Goal: Task Accomplishment & Management: Manage account settings

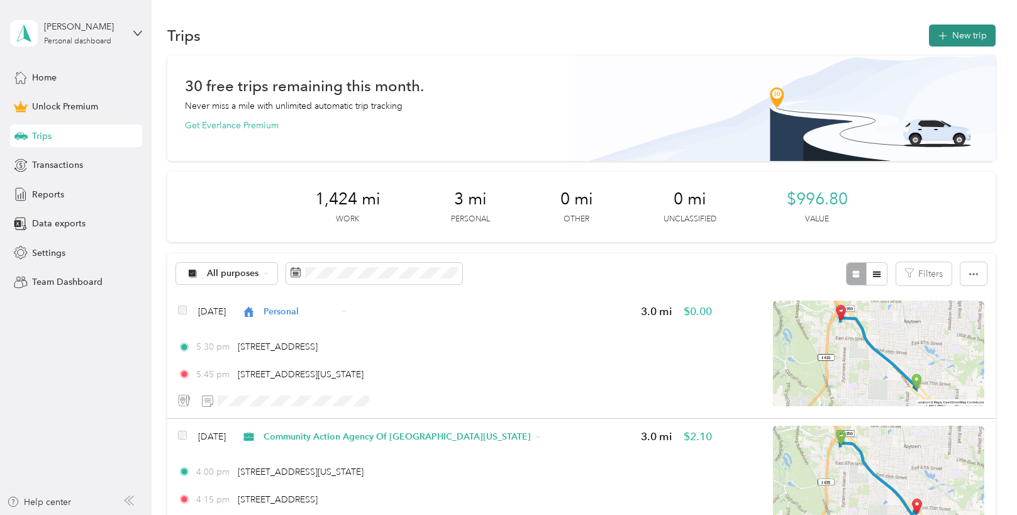
click at [965, 30] on button "New trip" at bounding box center [962, 36] width 67 height 22
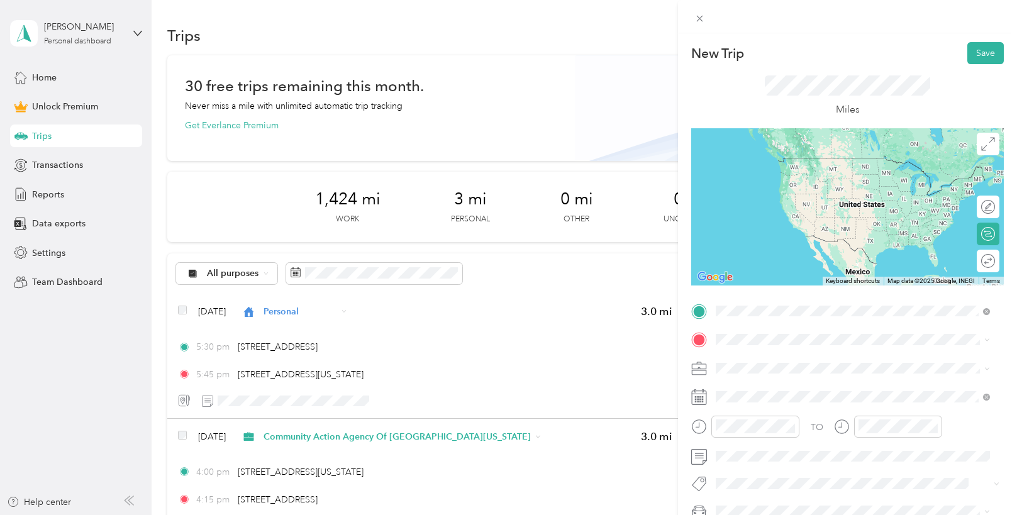
click at [732, 365] on div "[STREET_ADDRESS][US_STATE][US_STATE]" at bounding box center [852, 356] width 265 height 17
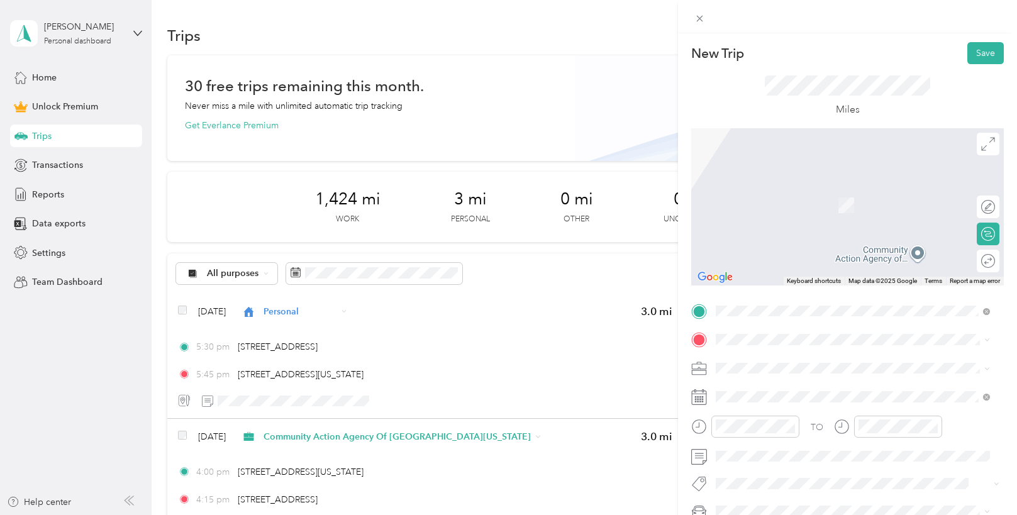
click at [824, 190] on span "[STREET_ADDRESS][US_STATE]" at bounding box center [802, 184] width 126 height 11
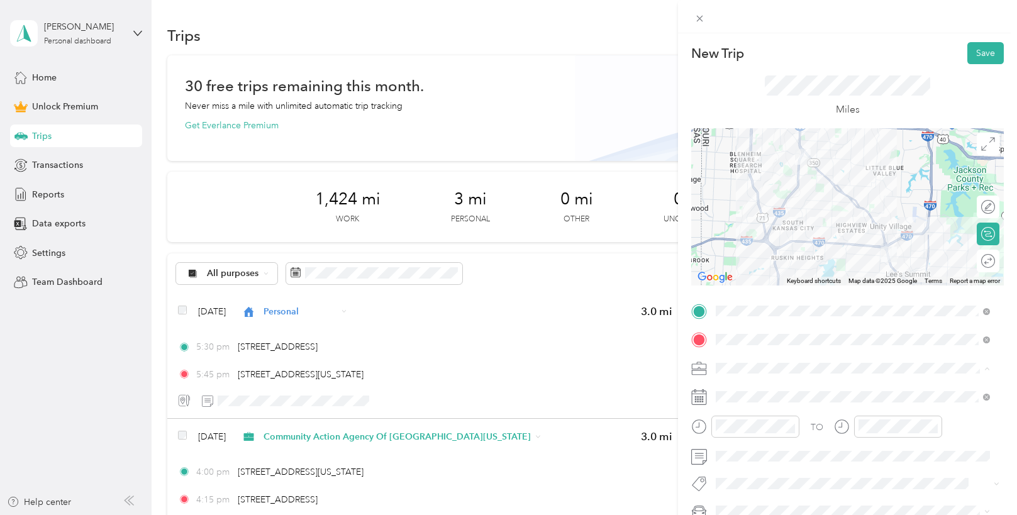
click at [768, 241] on li "Community Action Agency Of [GEOGRAPHIC_DATA][US_STATE]" at bounding box center [852, 236] width 283 height 22
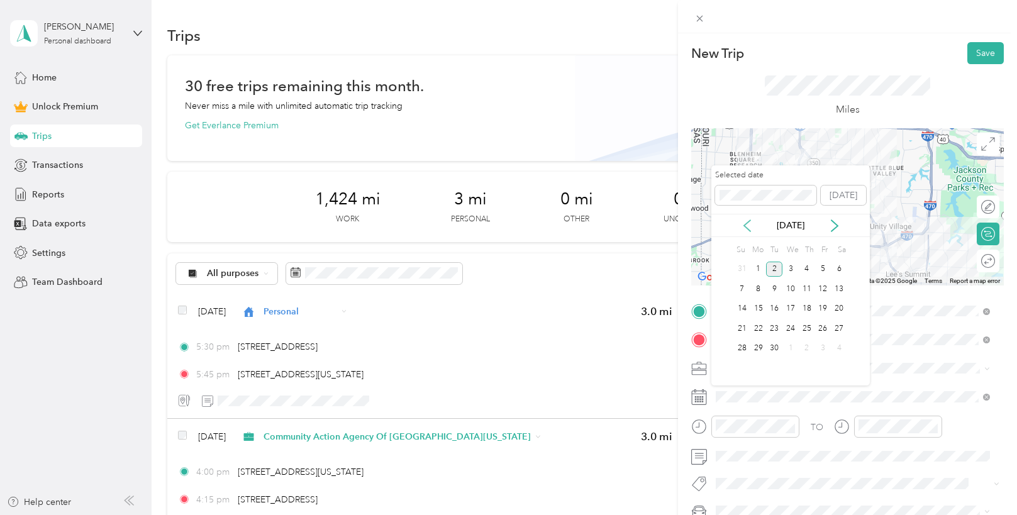
click at [742, 227] on icon at bounding box center [747, 225] width 13 height 13
click at [791, 287] on div "6" at bounding box center [790, 289] width 16 height 16
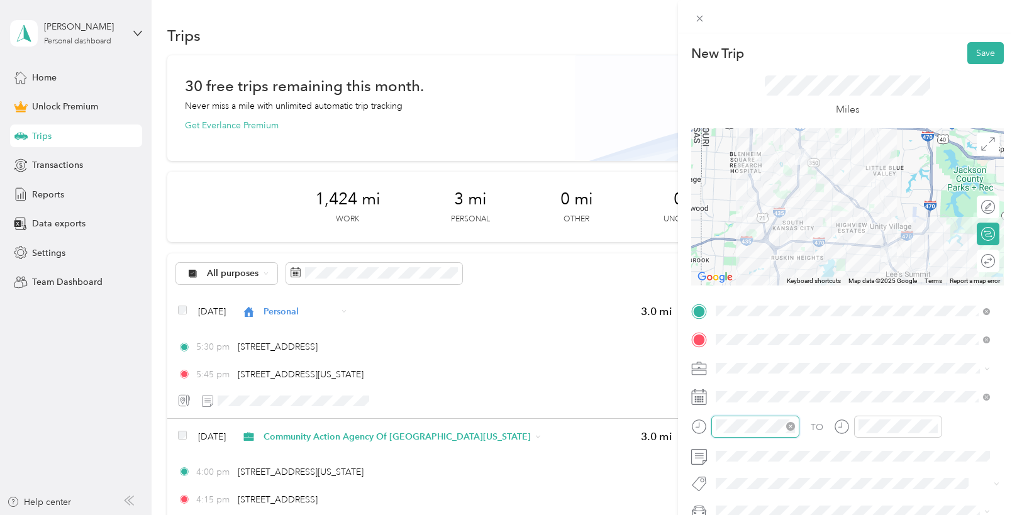
scroll to position [920, 0]
click at [734, 322] on div "08" at bounding box center [729, 324] width 30 height 18
click at [768, 326] on div "10" at bounding box center [764, 332] width 30 height 18
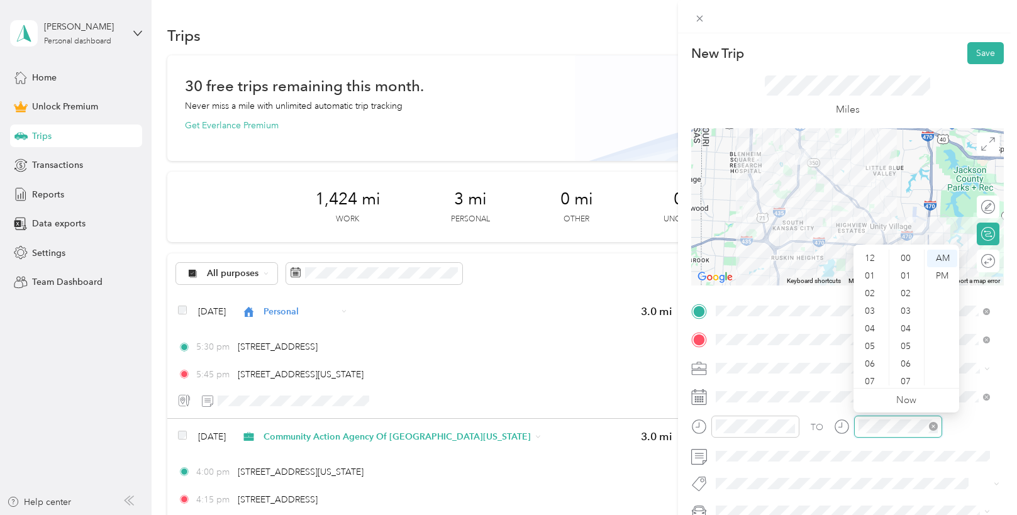
scroll to position [920, 0]
click at [869, 328] on div "08" at bounding box center [871, 324] width 30 height 18
click at [906, 308] on div "30" at bounding box center [906, 306] width 30 height 18
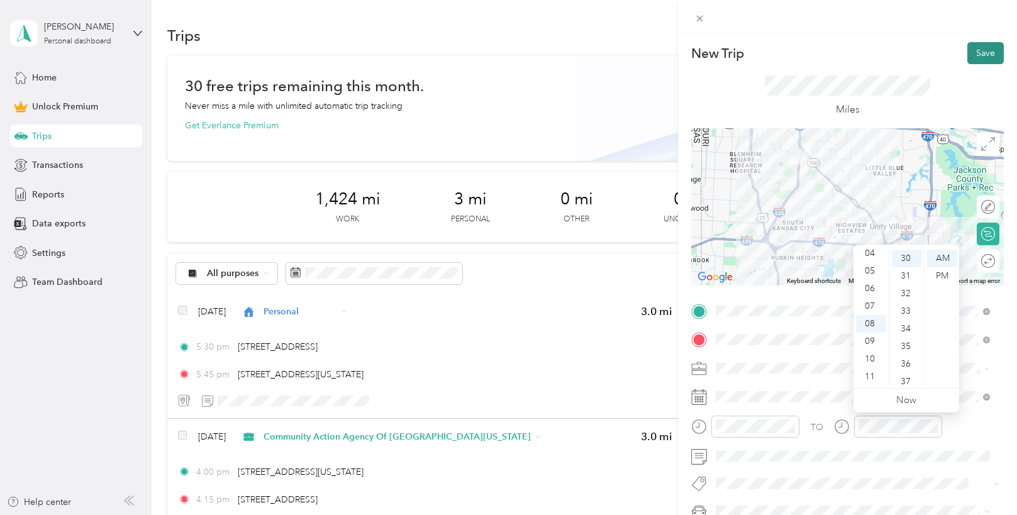
click at [984, 55] on button "Save" at bounding box center [985, 53] width 36 height 22
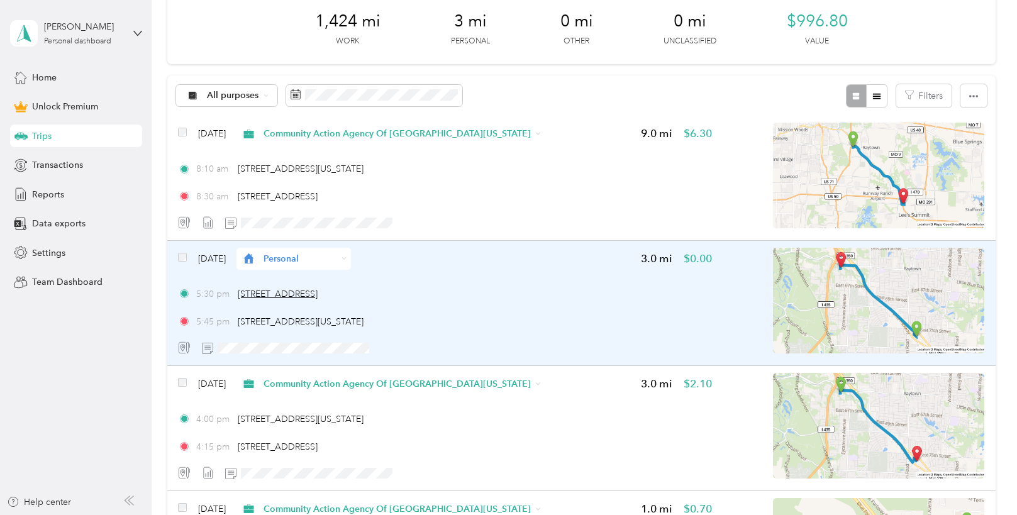
scroll to position [189, 0]
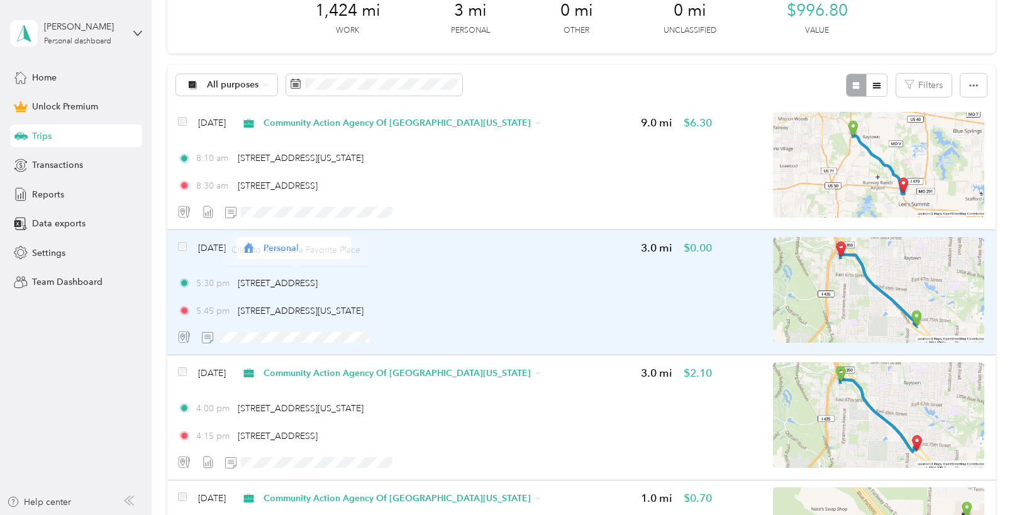
click at [378, 277] on div "5:30 pm [STREET_ADDRESS]" at bounding box center [445, 283] width 534 height 13
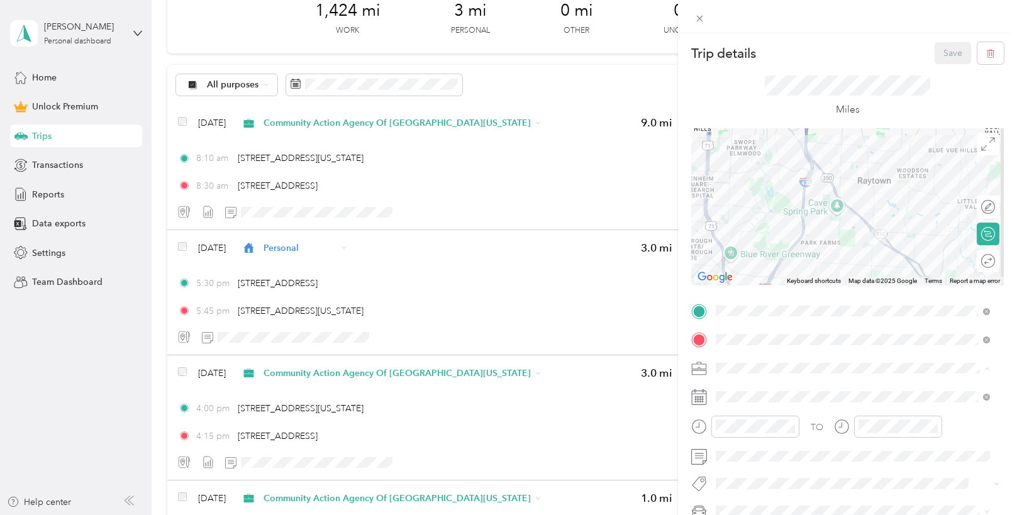
click at [803, 242] on ol "Work Personal Community Action Agency Of [GEOGRAPHIC_DATA][US_STATE] Other Char…" at bounding box center [852, 269] width 283 height 176
click at [934, 52] on div "Save" at bounding box center [969, 53] width 70 height 22
click at [924, 75] on div at bounding box center [846, 85] width 165 height 20
click at [763, 240] on li "Community Action Agency Of [GEOGRAPHIC_DATA][US_STATE]" at bounding box center [852, 236] width 283 height 22
click at [939, 45] on button "Save" at bounding box center [952, 53] width 36 height 22
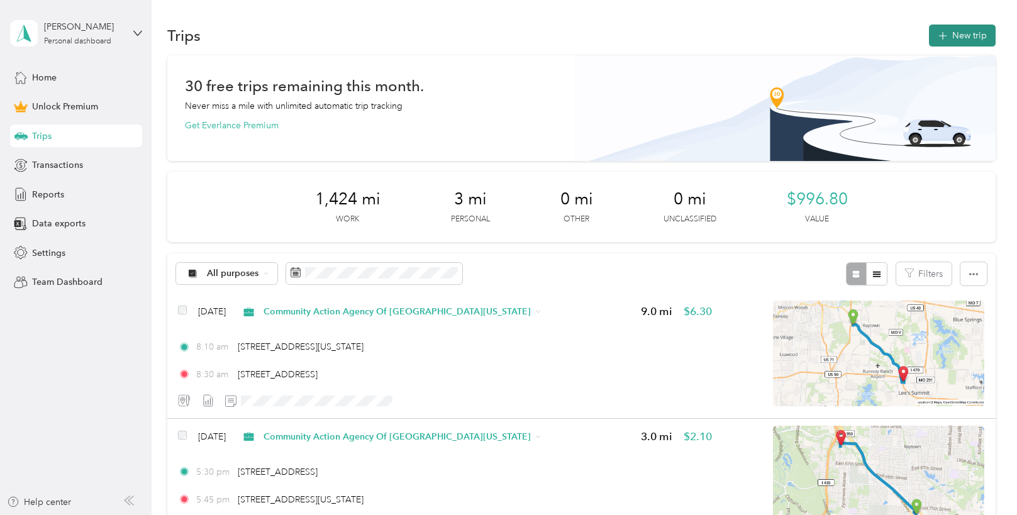
click at [945, 36] on icon "button" at bounding box center [942, 36] width 14 height 14
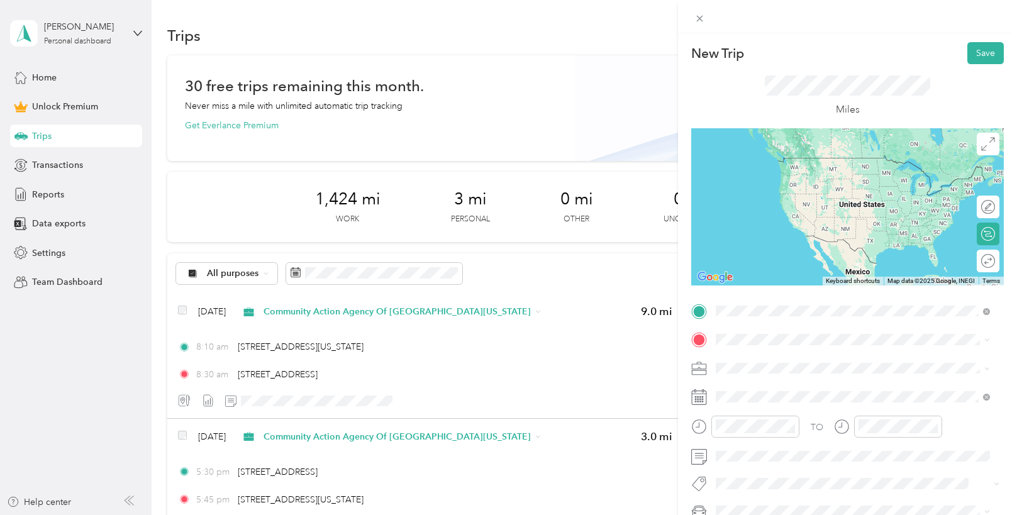
click at [762, 353] on span "[STREET_ADDRESS][US_STATE]" at bounding box center [802, 356] width 126 height 11
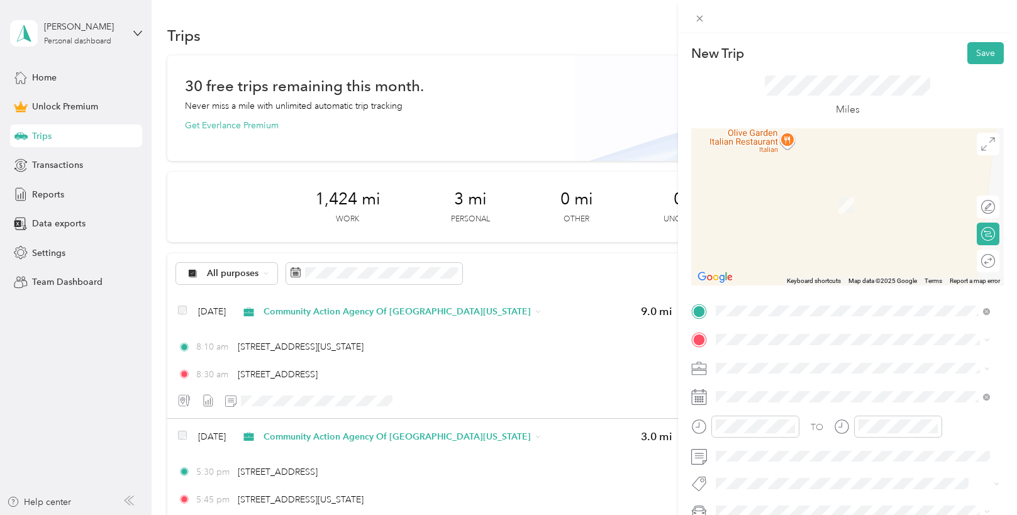
click at [849, 192] on span "[STREET_ADDRESS][PERSON_NAME][PERSON_NAME][US_STATE]" at bounding box center [862, 188] width 246 height 22
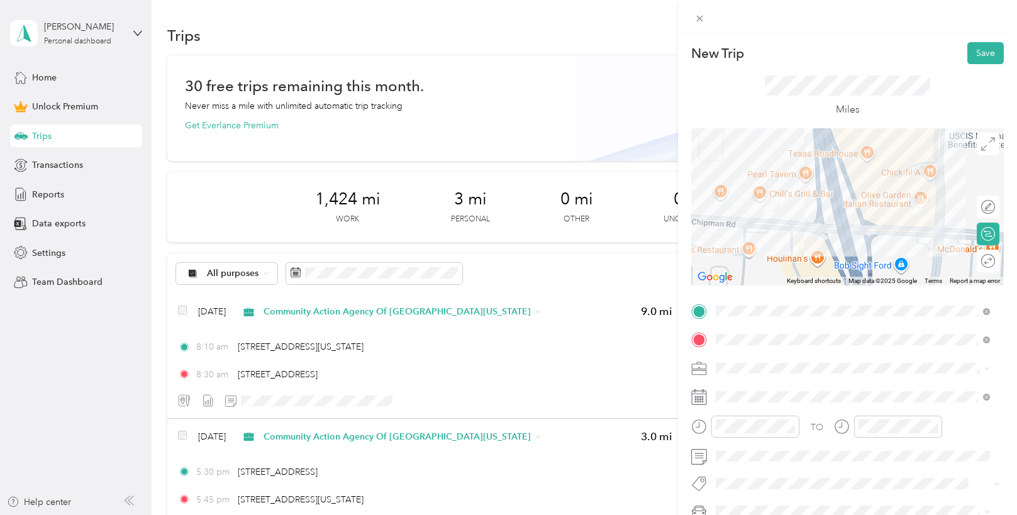
click at [793, 241] on li "Community Action Agency Of [GEOGRAPHIC_DATA][US_STATE]" at bounding box center [852, 232] width 283 height 22
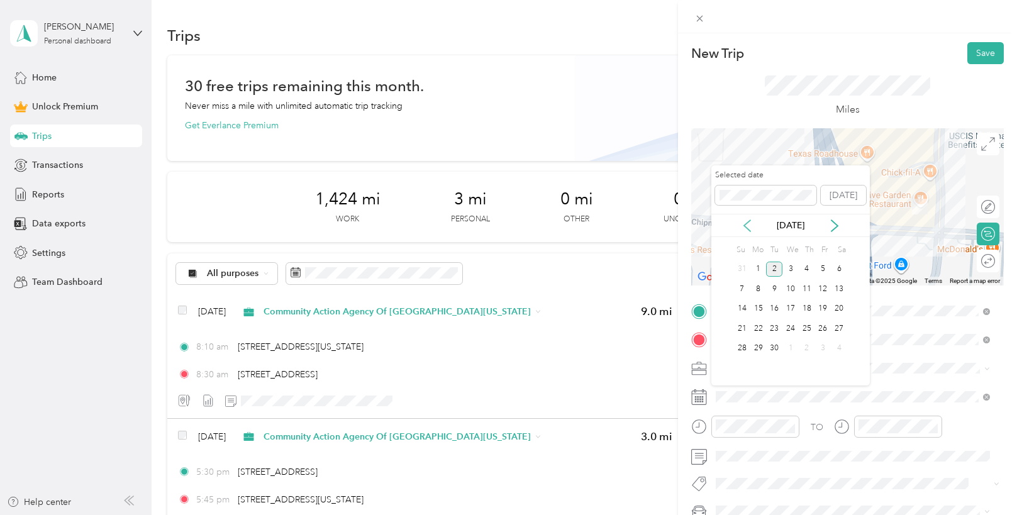
click at [743, 224] on icon at bounding box center [747, 225] width 13 height 13
click at [790, 291] on div "6" at bounding box center [790, 289] width 16 height 16
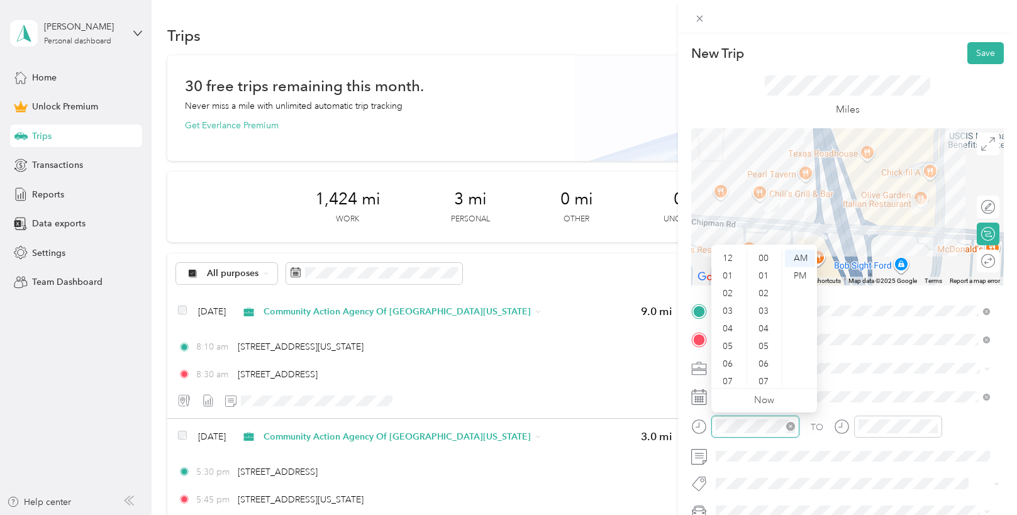
scroll to position [75, 0]
click at [734, 319] on div "08" at bounding box center [729, 324] width 30 height 18
click at [767, 258] on div "45" at bounding box center [764, 256] width 30 height 18
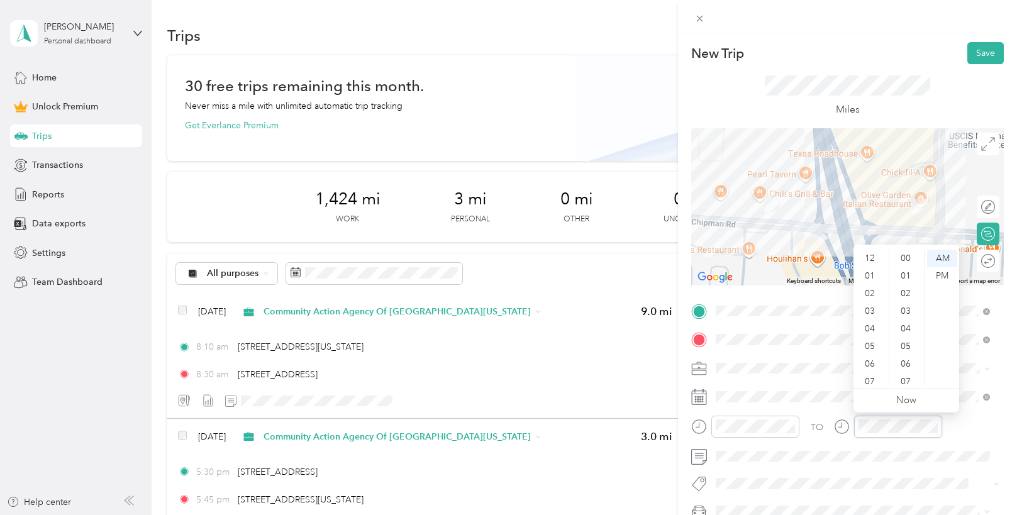
scroll to position [920, 0]
click at [875, 342] on div "09" at bounding box center [871, 342] width 30 height 18
click at [902, 260] on div "00" at bounding box center [906, 259] width 30 height 18
click at [988, 420] on div "TO" at bounding box center [847, 431] width 312 height 31
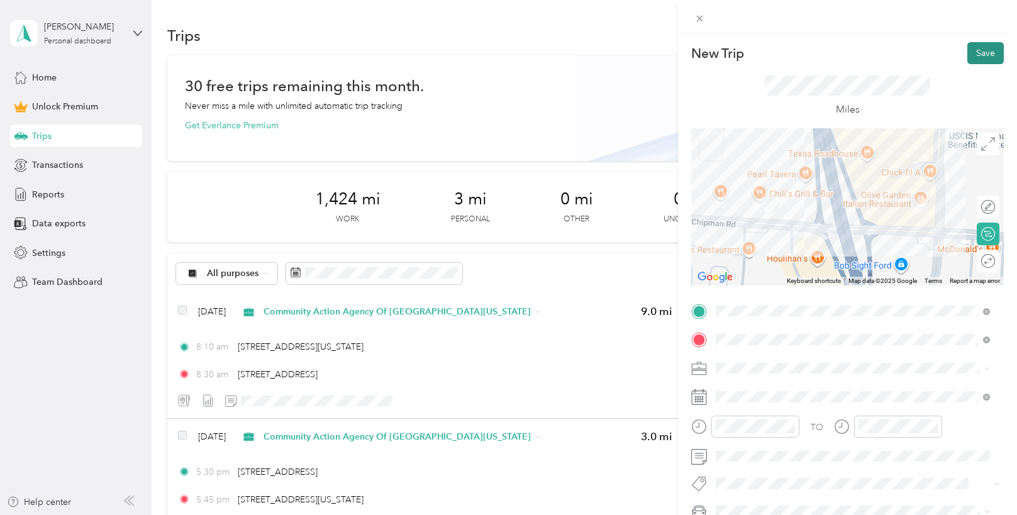
click at [987, 55] on button "Save" at bounding box center [985, 53] width 36 height 22
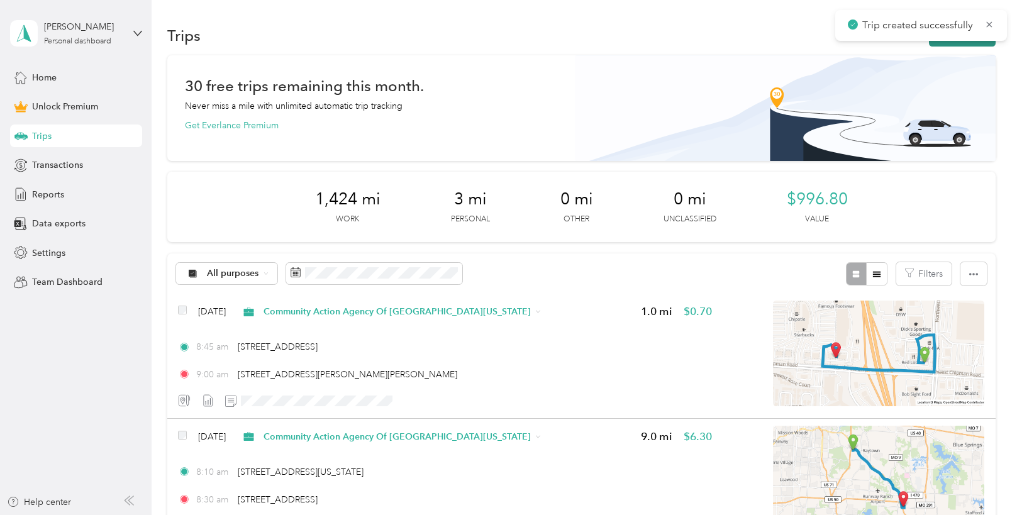
click at [953, 46] on button "New trip" at bounding box center [962, 36] width 67 height 22
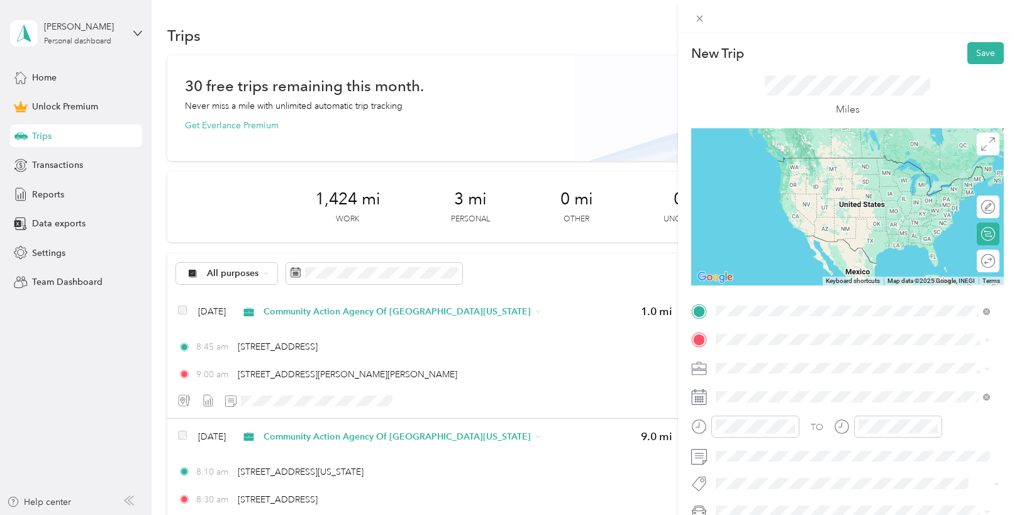
click at [803, 351] on span "[STREET_ADDRESS][PERSON_NAME][PERSON_NAME][US_STATE]" at bounding box center [862, 362] width 246 height 22
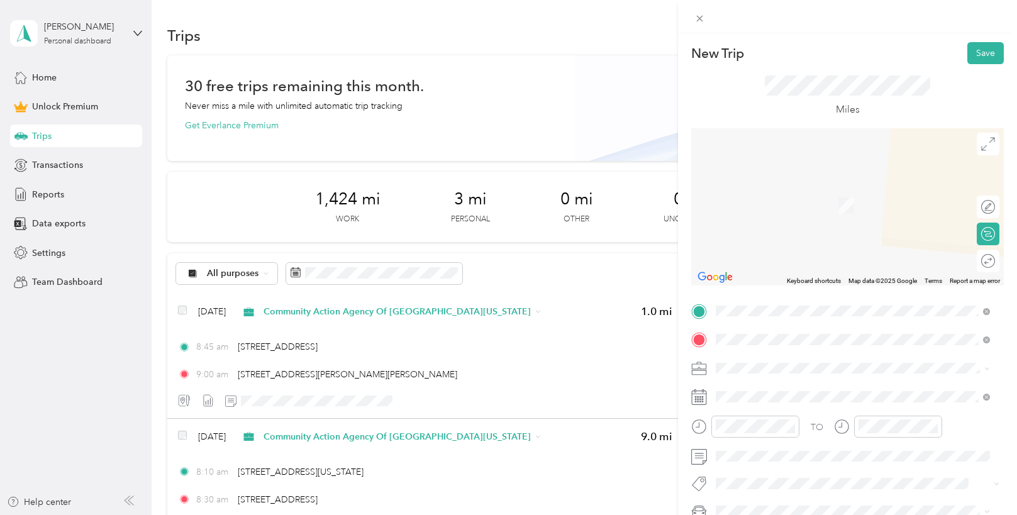
click at [782, 182] on span "[STREET_ADDRESS][US_STATE][US_STATE]" at bounding box center [825, 186] width 172 height 11
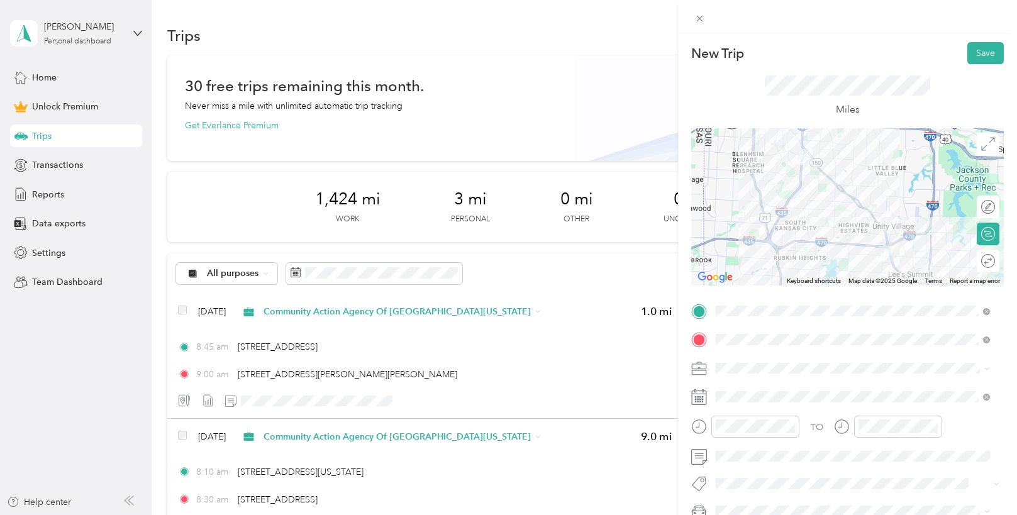
click at [773, 239] on li "Community Action Agency Of [GEOGRAPHIC_DATA][US_STATE]" at bounding box center [852, 236] width 283 height 22
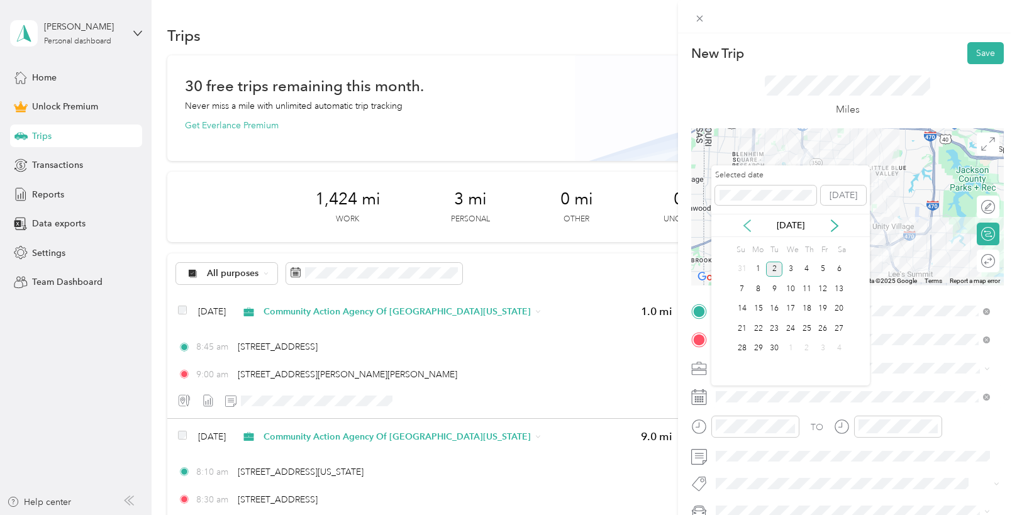
click at [745, 221] on icon at bounding box center [747, 225] width 13 height 13
click at [791, 288] on div "6" at bounding box center [790, 289] width 16 height 16
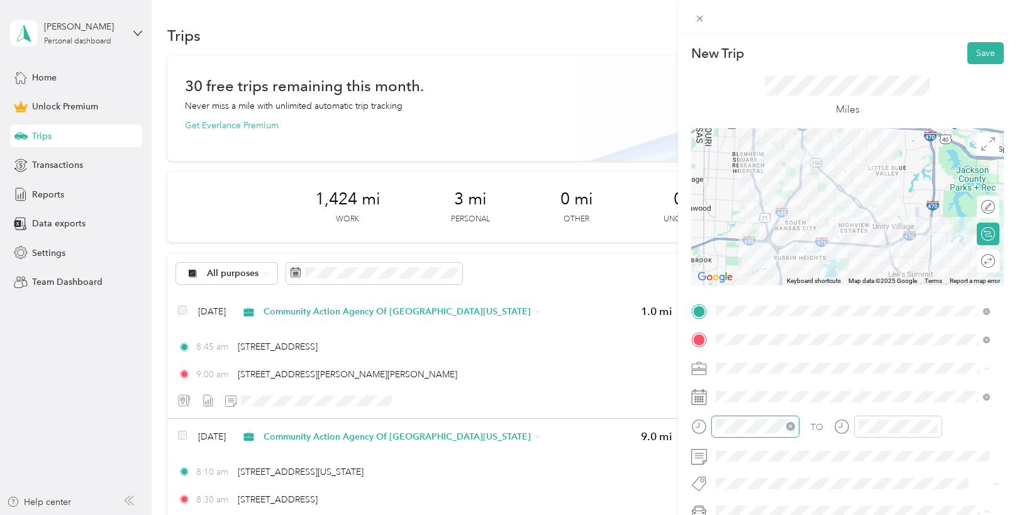
scroll to position [920, 0]
click at [736, 343] on div "09" at bounding box center [729, 342] width 30 height 18
click at [763, 292] on div "15" at bounding box center [764, 294] width 30 height 18
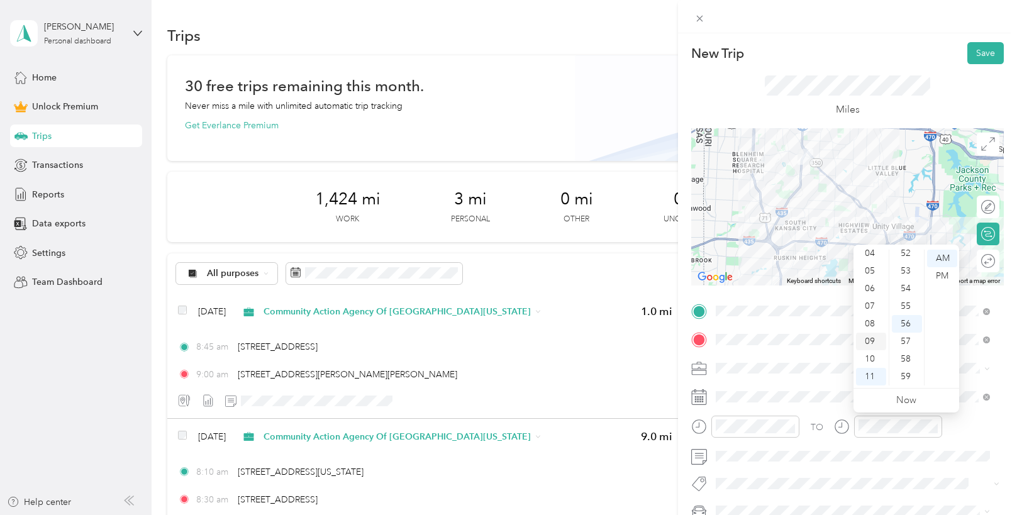
click at [865, 339] on div "09" at bounding box center [871, 342] width 30 height 18
click at [908, 305] on div "30" at bounding box center [906, 306] width 30 height 18
click at [969, 62] on button "Save" at bounding box center [985, 53] width 36 height 22
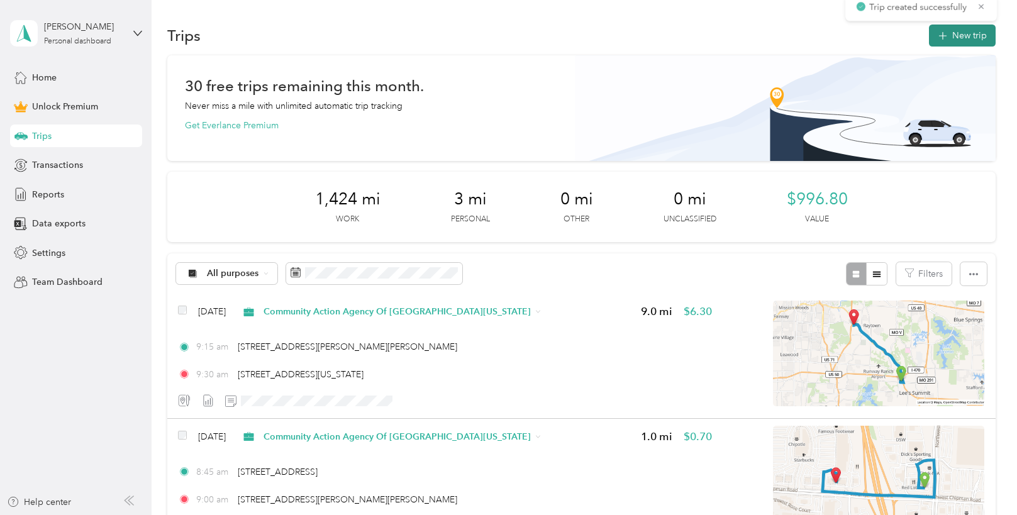
click at [973, 45] on button "New trip" at bounding box center [962, 36] width 67 height 22
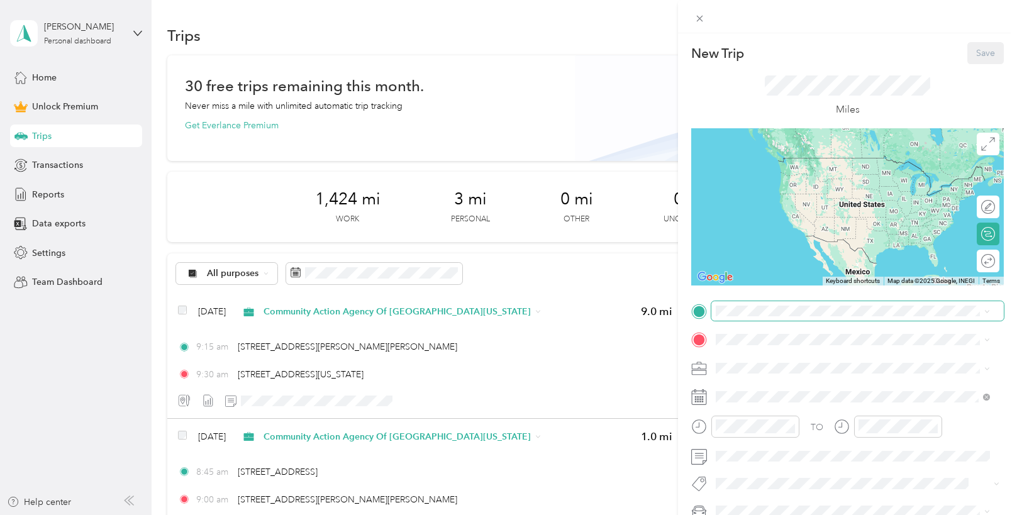
click at [762, 317] on span at bounding box center [857, 311] width 292 height 20
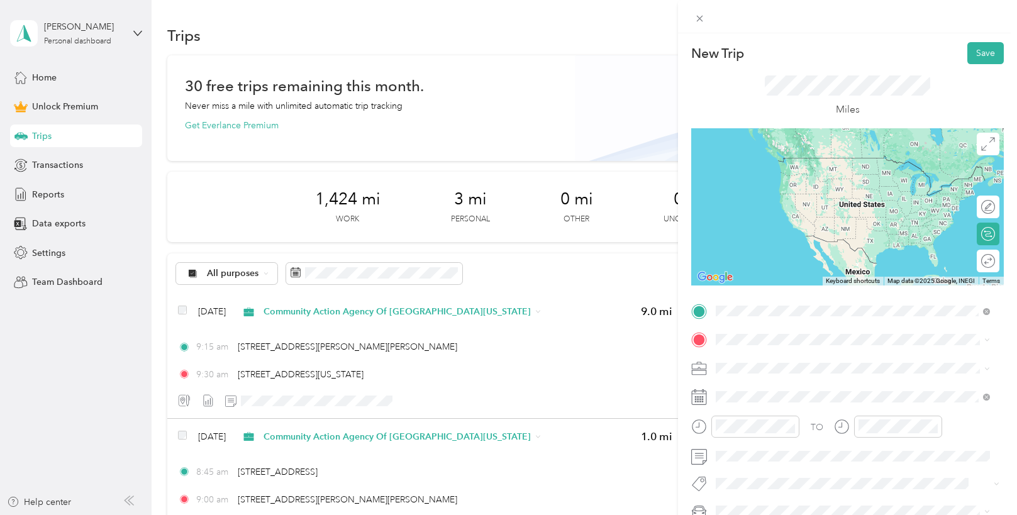
click at [781, 354] on span "[STREET_ADDRESS][US_STATE][US_STATE]" at bounding box center [825, 356] width 172 height 11
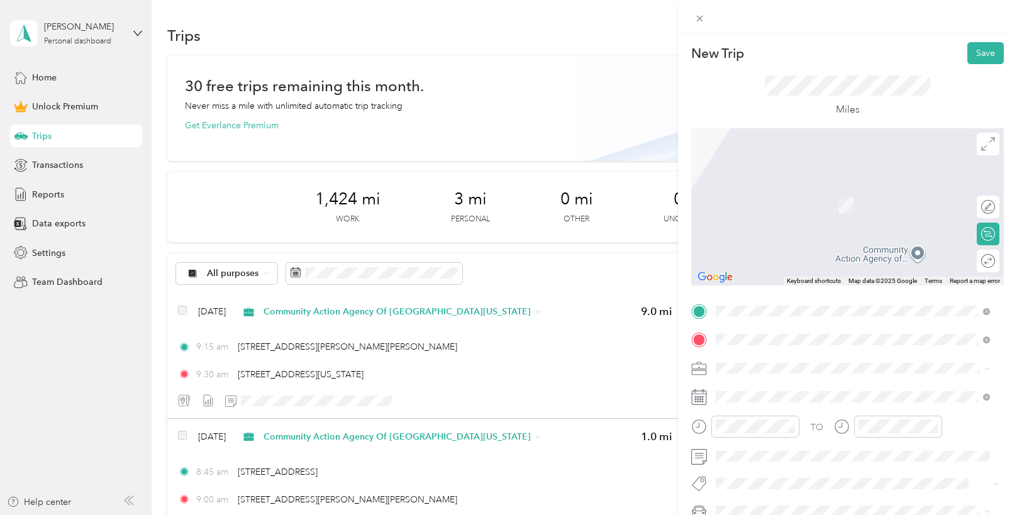
click at [793, 385] on span "[STREET_ADDRESS][PERSON_NAME][US_STATE]" at bounding box center [837, 384] width 196 height 11
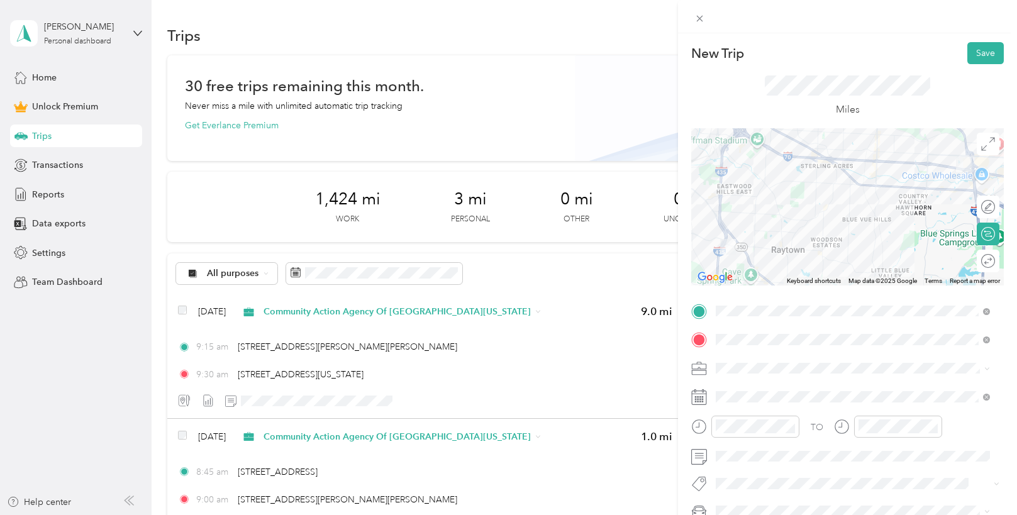
click at [792, 235] on span "Community Action Agency Of [GEOGRAPHIC_DATA][US_STATE]" at bounding box center [849, 233] width 259 height 11
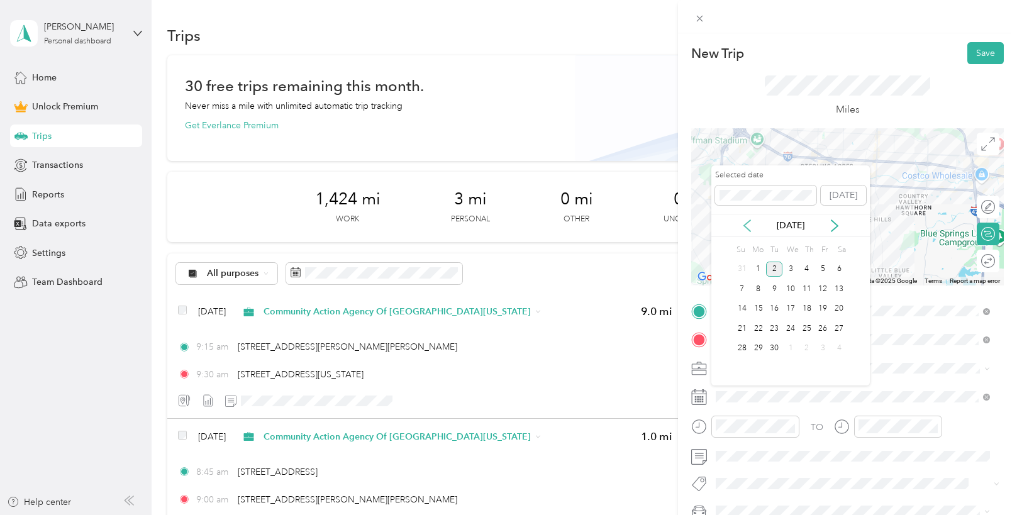
click at [749, 229] on icon at bounding box center [747, 225] width 13 height 13
click at [758, 306] on div "11" at bounding box center [758, 309] width 16 height 16
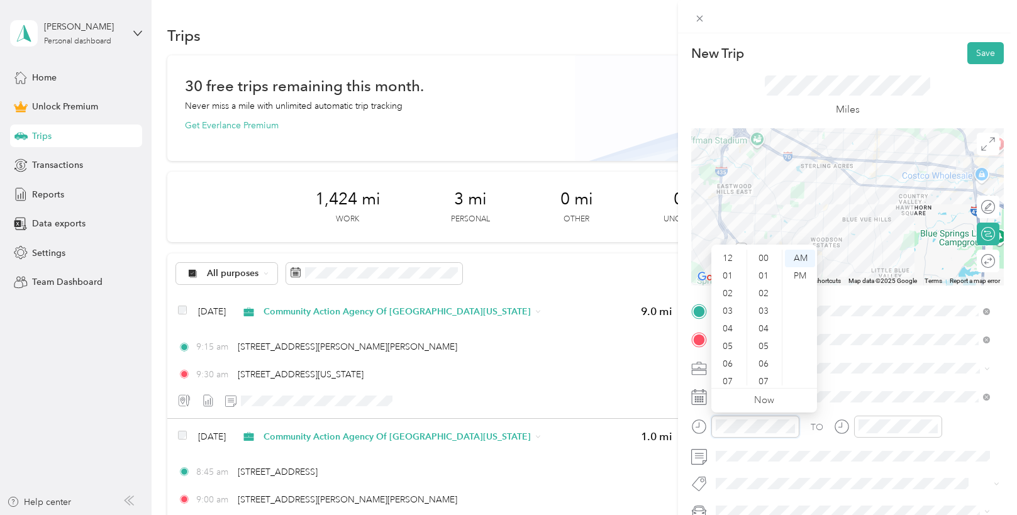
scroll to position [75, 0]
click at [734, 322] on div "08" at bounding box center [729, 324] width 30 height 18
click at [758, 255] on div "45" at bounding box center [764, 256] width 30 height 18
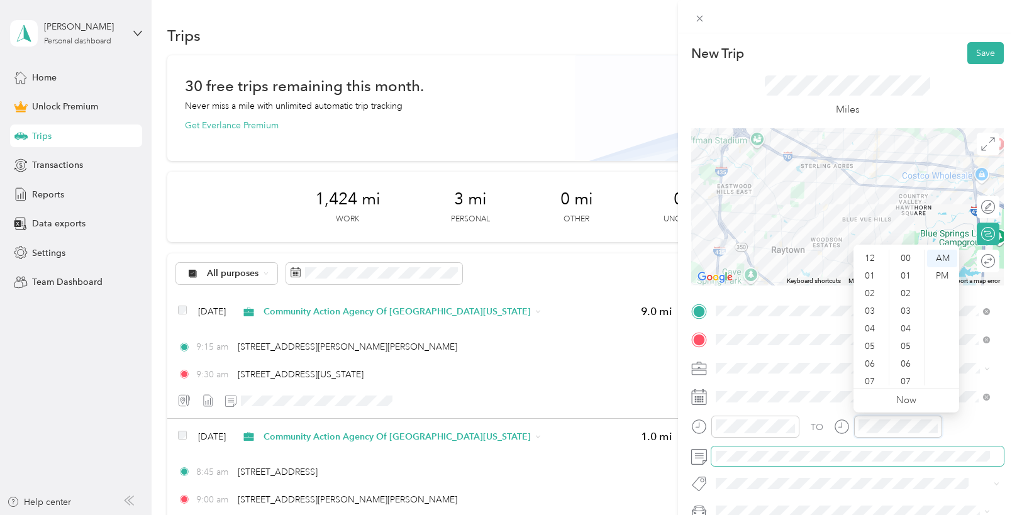
scroll to position [920, 0]
click at [873, 336] on div "09" at bounding box center [871, 342] width 30 height 18
click at [903, 249] on div "12 01 02 03 04 05 06 07 08 09 10 11 00 01 02 03 04 05 06 07 08 09 10 11 12 13 1…" at bounding box center [906, 317] width 106 height 141
click at [903, 256] on div "00" at bounding box center [906, 259] width 30 height 18
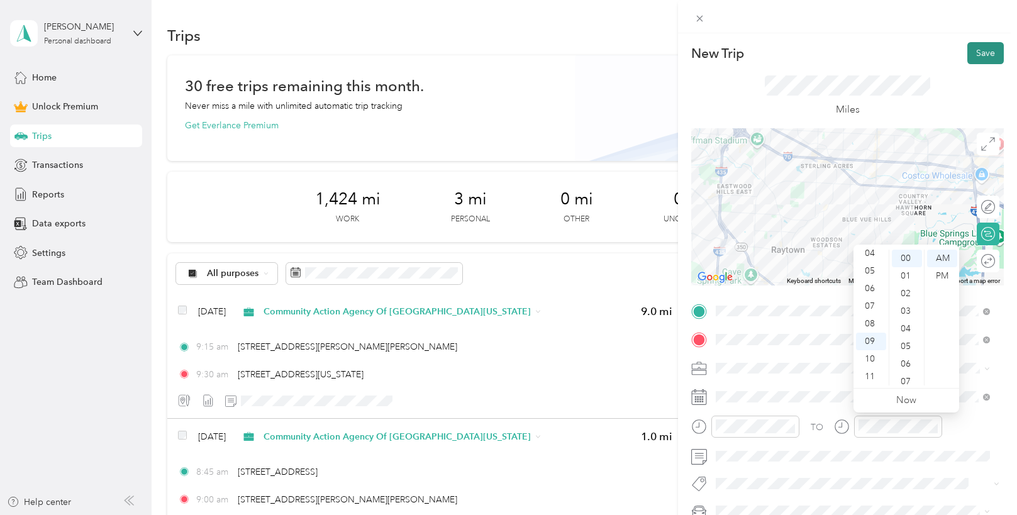
click at [973, 50] on button "Save" at bounding box center [985, 53] width 36 height 22
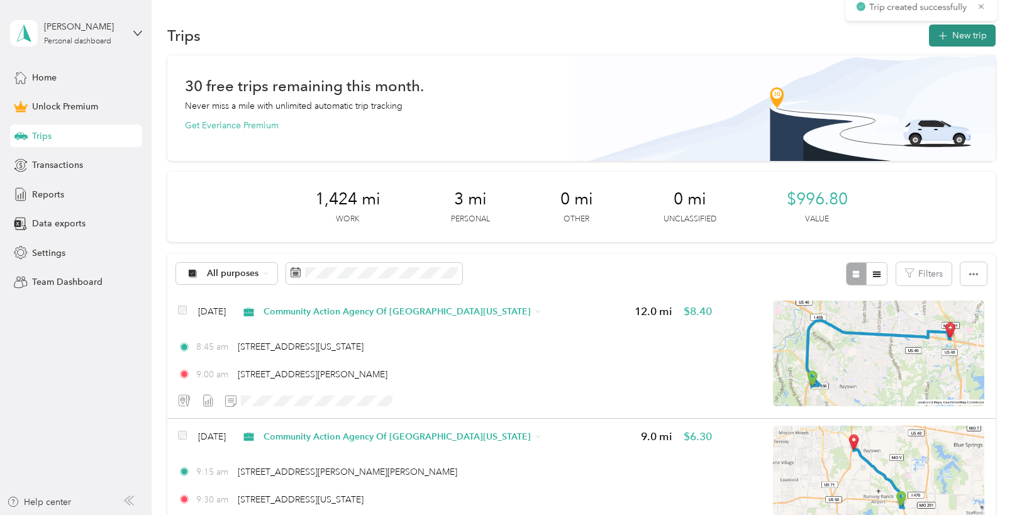
click at [968, 41] on button "New trip" at bounding box center [962, 36] width 67 height 22
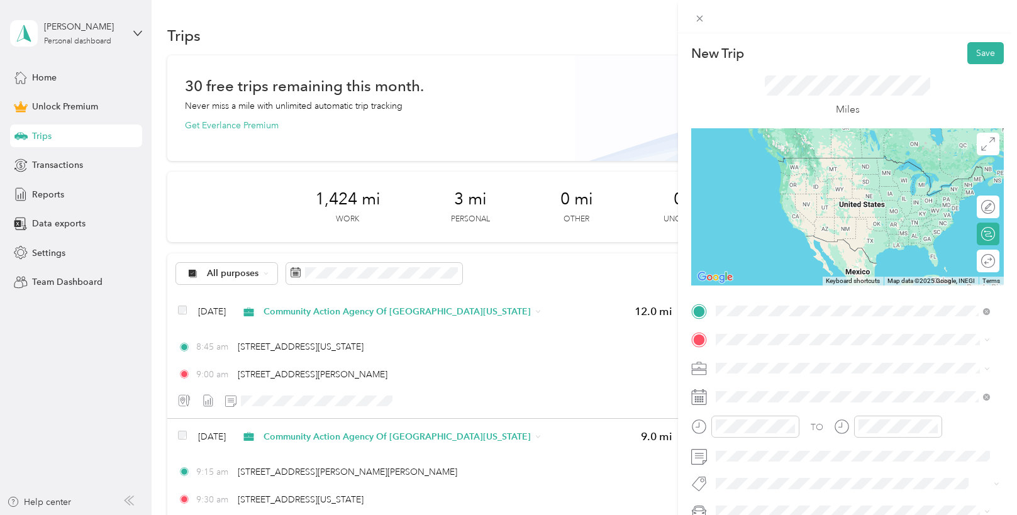
click at [790, 354] on span "[STREET_ADDRESS][PERSON_NAME][US_STATE]" at bounding box center [837, 356] width 196 height 11
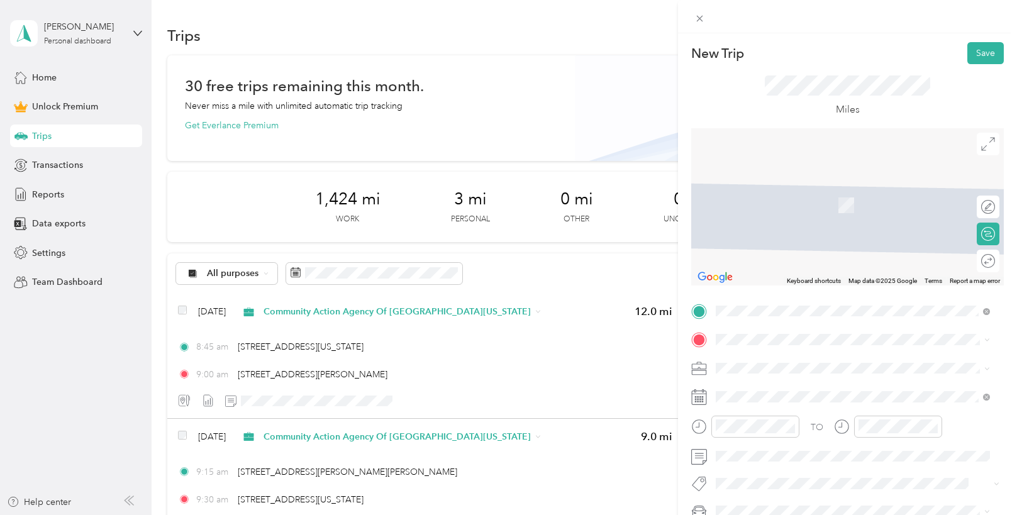
click at [813, 190] on span "[STREET_ADDRESS][US_STATE][US_STATE]" at bounding box center [825, 184] width 172 height 11
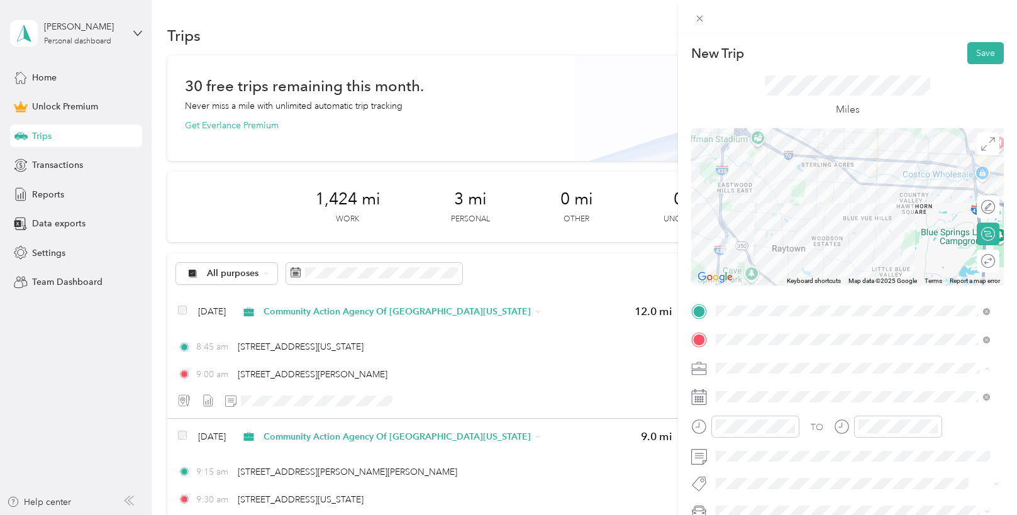
click at [802, 236] on div "Community Action Agency Of [GEOGRAPHIC_DATA][US_STATE]" at bounding box center [852, 235] width 265 height 13
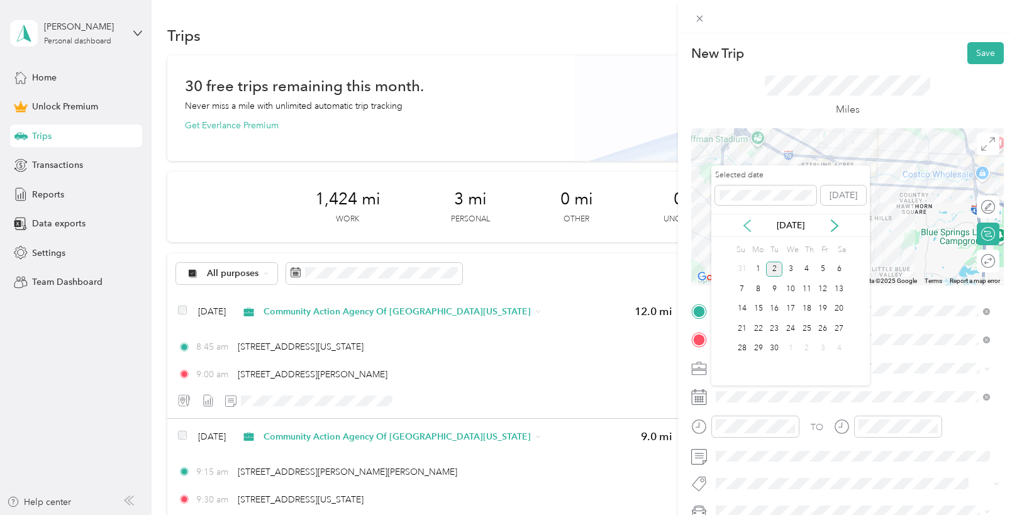
click at [747, 223] on icon at bounding box center [747, 225] width 6 height 11
drag, startPoint x: 758, startPoint y: 306, endPoint x: 754, endPoint y: 323, distance: 16.6
click at [756, 306] on div "11" at bounding box center [758, 309] width 16 height 16
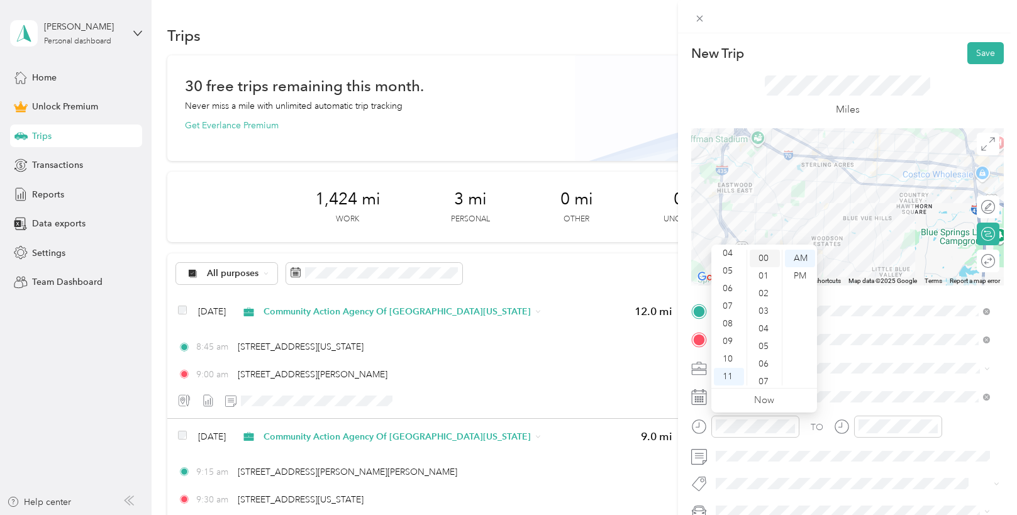
click at [762, 261] on div "00" at bounding box center [764, 259] width 30 height 18
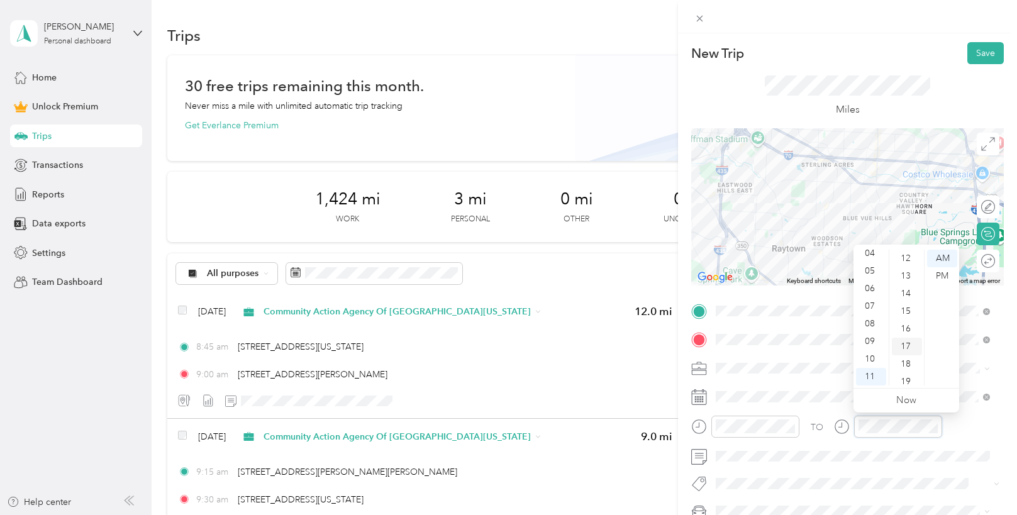
scroll to position [251, 0]
click at [905, 358] on div "20" at bounding box center [906, 359] width 30 height 18
click at [967, 53] on button "Save" at bounding box center [985, 53] width 36 height 22
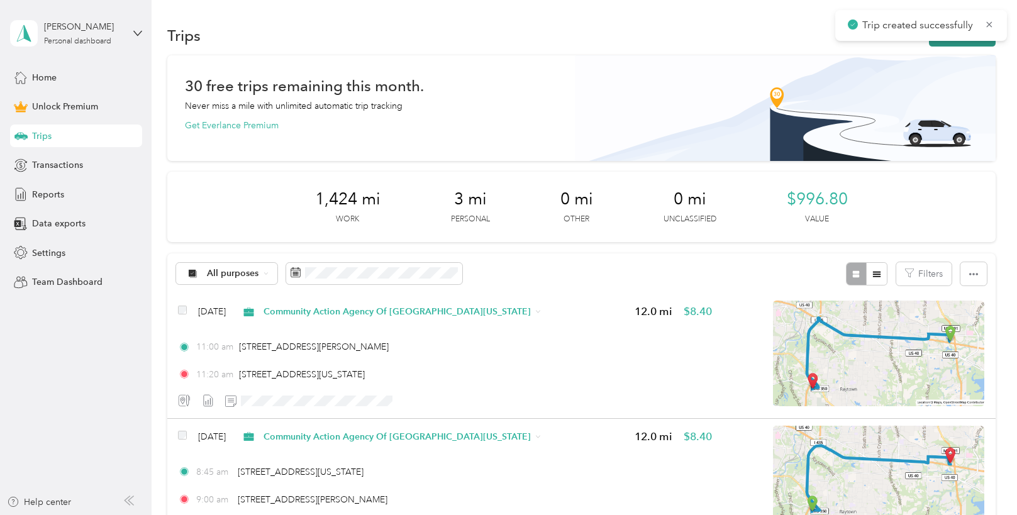
click at [971, 43] on button "New trip" at bounding box center [962, 36] width 67 height 22
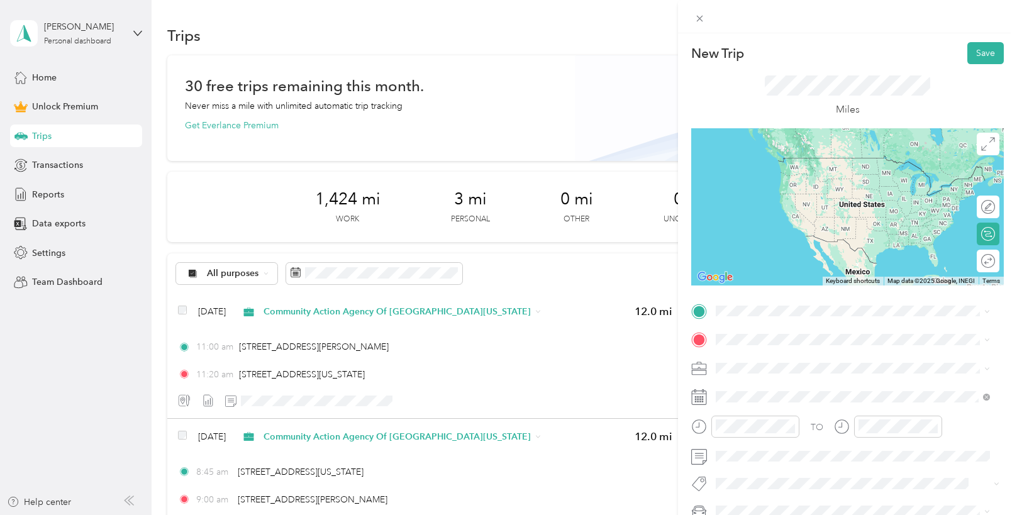
click at [765, 358] on span "[STREET_ADDRESS][US_STATE][US_STATE]" at bounding box center [825, 352] width 172 height 11
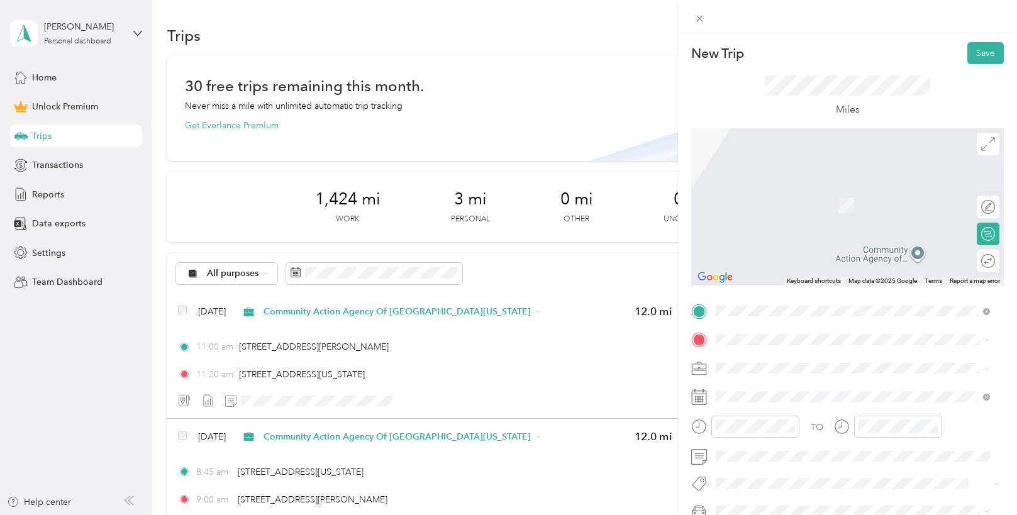
click at [820, 190] on span "[STREET_ADDRESS][PERSON_NAME][US_STATE][US_STATE]" at bounding box center [859, 184] width 241 height 11
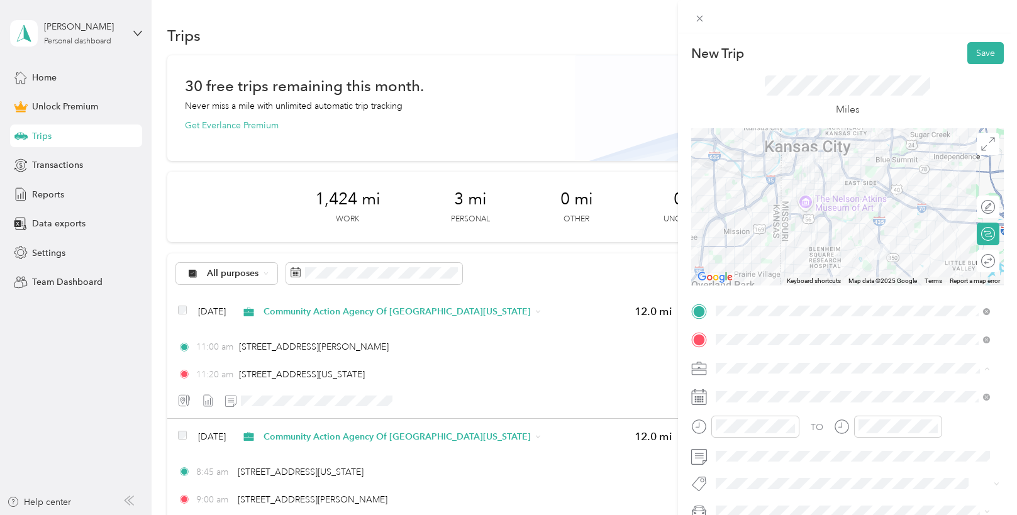
click at [800, 236] on span "Community Action Agency Of [GEOGRAPHIC_DATA][US_STATE]" at bounding box center [849, 236] width 259 height 11
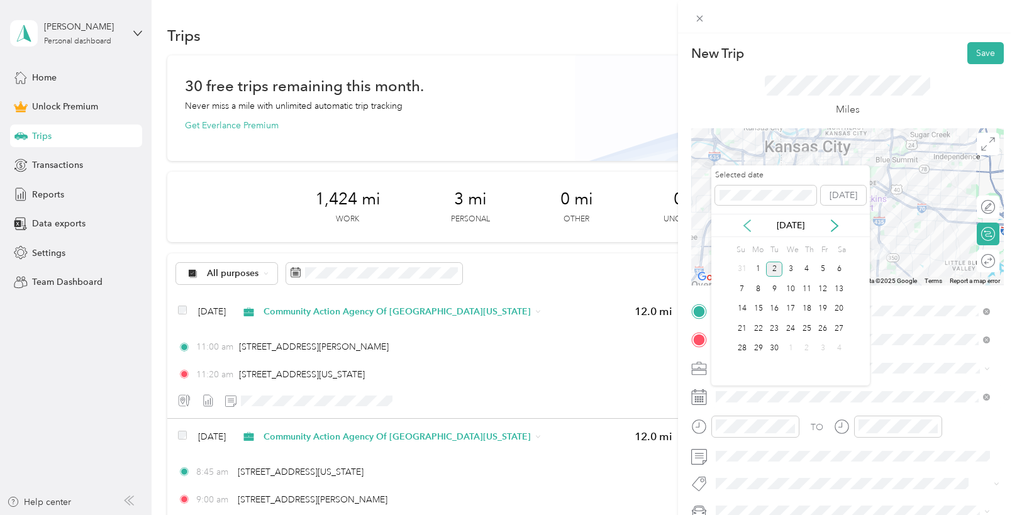
click at [741, 221] on icon at bounding box center [747, 225] width 13 height 13
click at [786, 331] on div "20" at bounding box center [790, 329] width 16 height 16
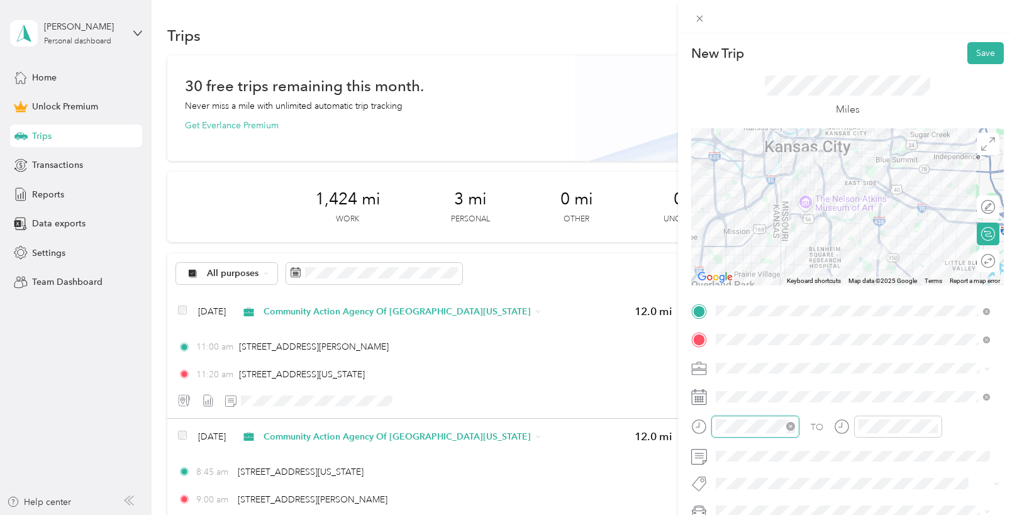
scroll to position [75, 0]
click at [727, 319] on div "08" at bounding box center [729, 324] width 30 height 18
click at [769, 332] on div "15" at bounding box center [764, 334] width 30 height 18
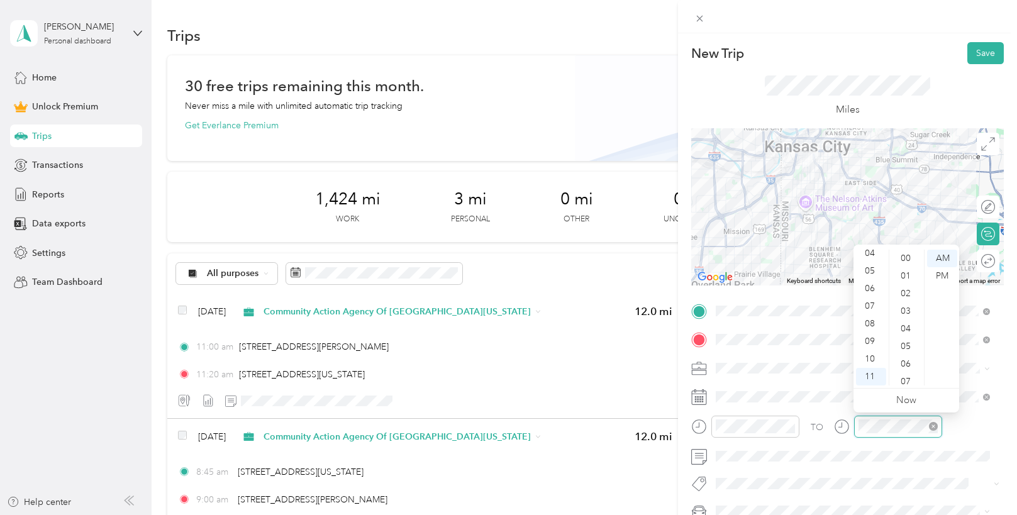
scroll to position [920, 0]
click at [863, 322] on div "08" at bounding box center [871, 324] width 30 height 18
click at [911, 306] on div "30" at bounding box center [906, 306] width 30 height 18
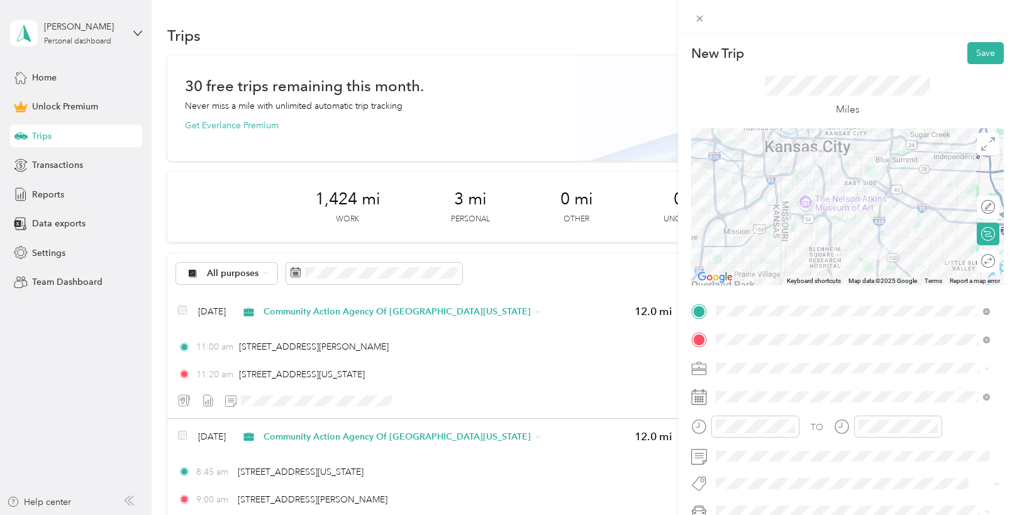
click at [1003, 330] on form "New Trip Save This trip cannot be edited because it is either under review, app…" at bounding box center [847, 309] width 339 height 534
click at [977, 50] on button "Save" at bounding box center [985, 53] width 36 height 22
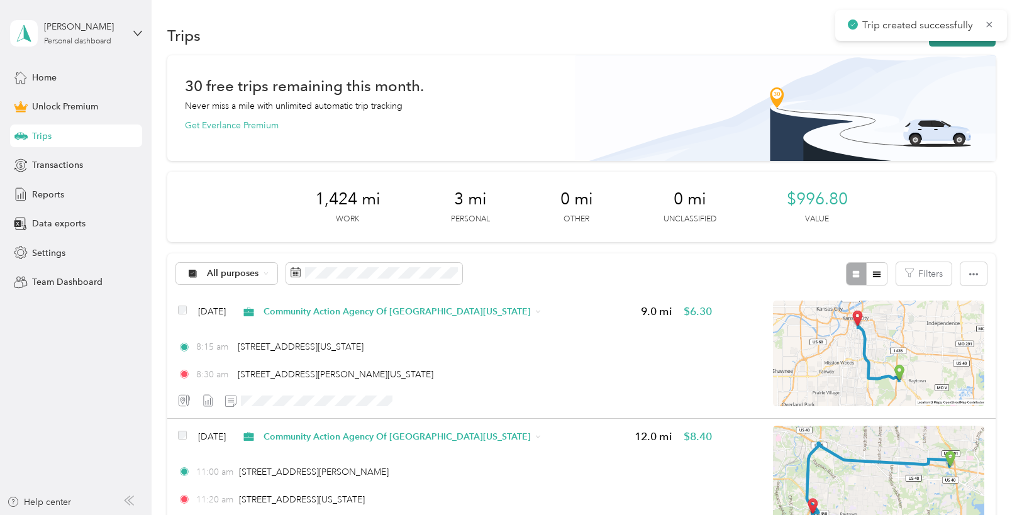
click at [966, 44] on button "New trip" at bounding box center [962, 36] width 67 height 22
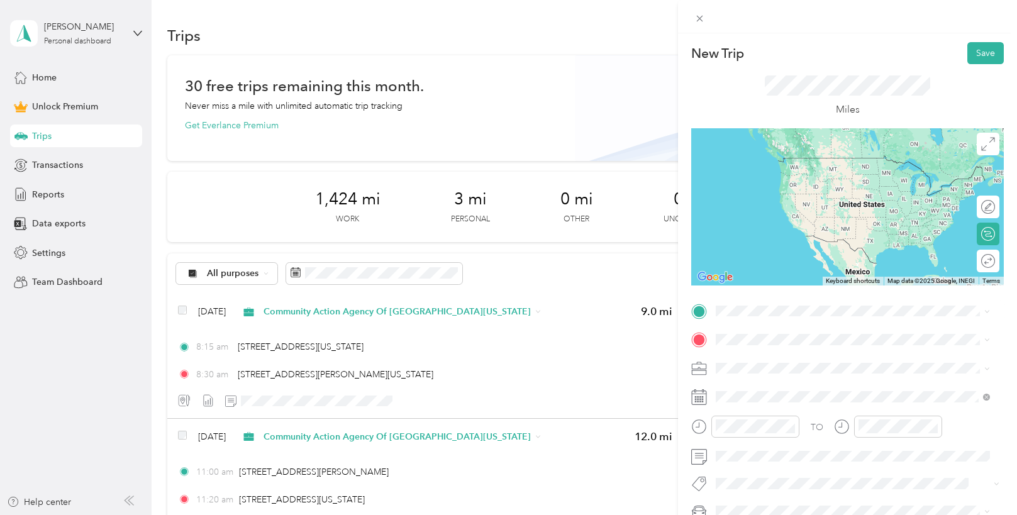
click at [761, 353] on span "[STREET_ADDRESS][PERSON_NAME][US_STATE][US_STATE]" at bounding box center [859, 353] width 241 height 11
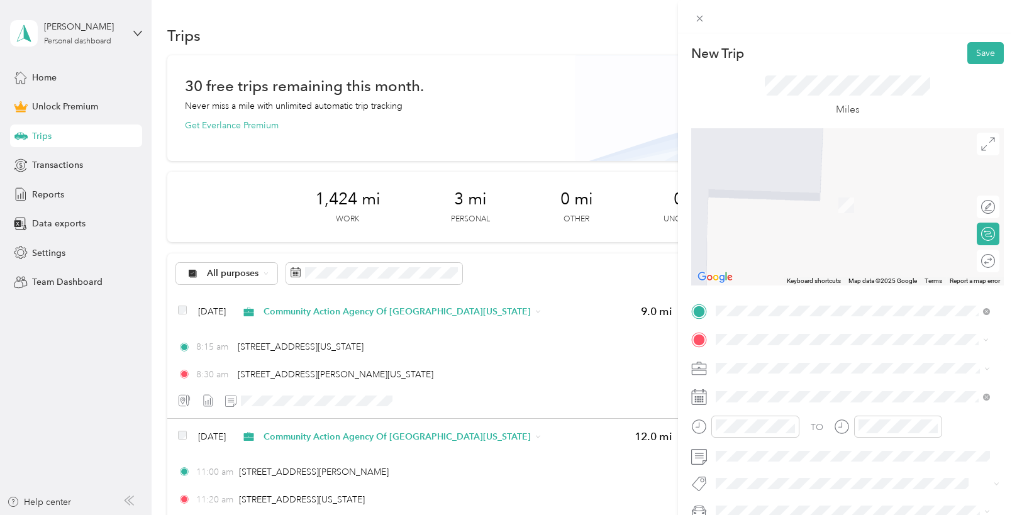
click at [796, 192] on span "[STREET_ADDRESS][US_STATE]" at bounding box center [802, 186] width 126 height 11
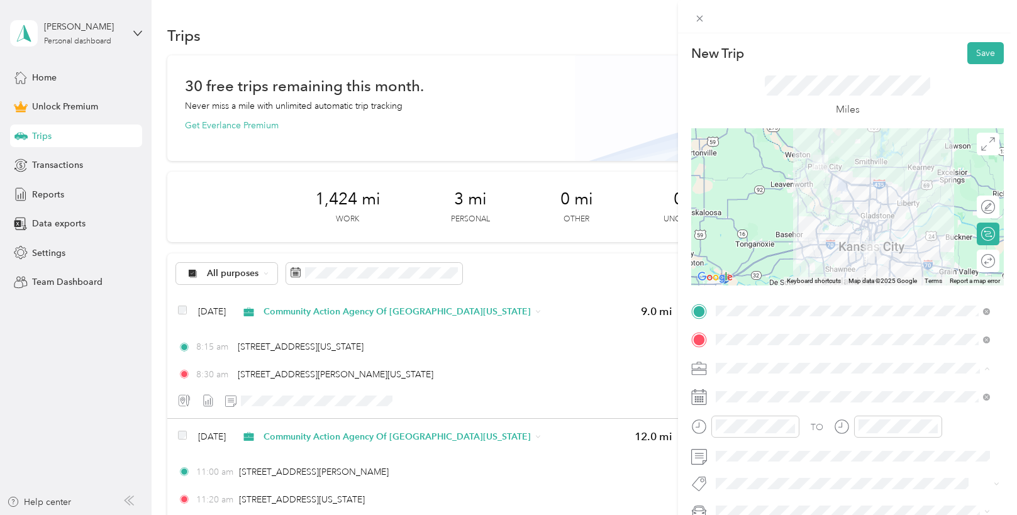
click at [819, 239] on li "Community Action Agency Of [GEOGRAPHIC_DATA][US_STATE]" at bounding box center [852, 236] width 283 height 22
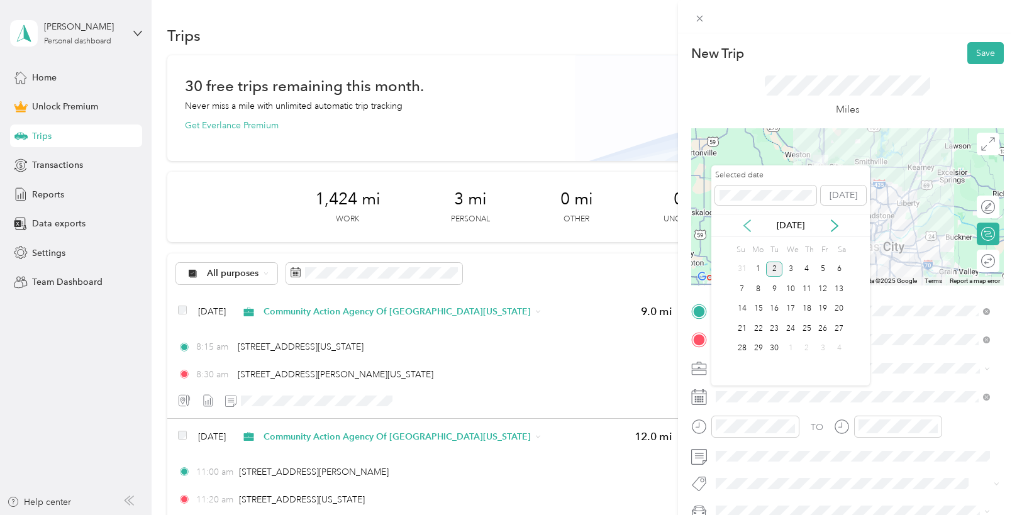
click at [742, 226] on icon at bounding box center [747, 225] width 13 height 13
click at [797, 330] on div "20" at bounding box center [790, 329] width 16 height 16
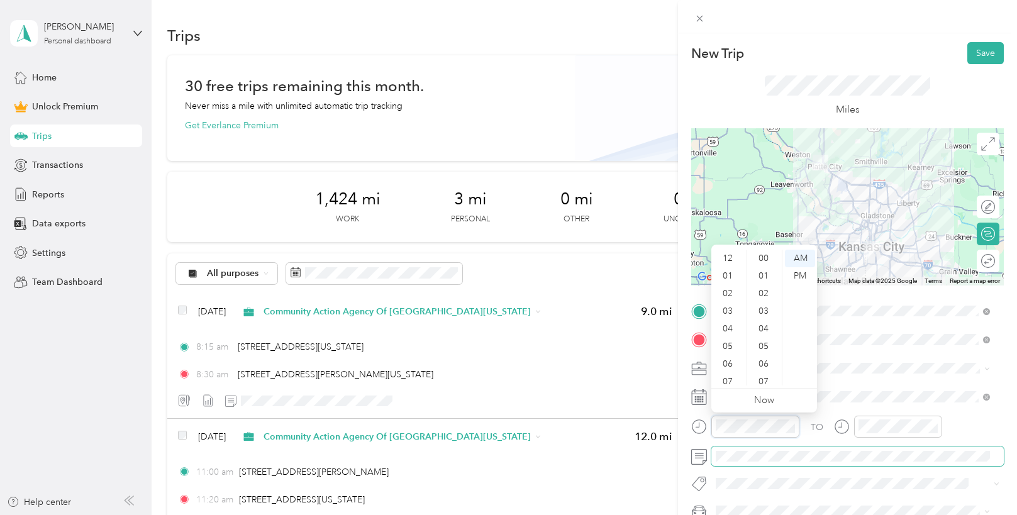
scroll to position [920, 0]
click at [732, 336] on div "09" at bounding box center [729, 342] width 30 height 18
click at [769, 292] on div "15" at bounding box center [764, 294] width 30 height 18
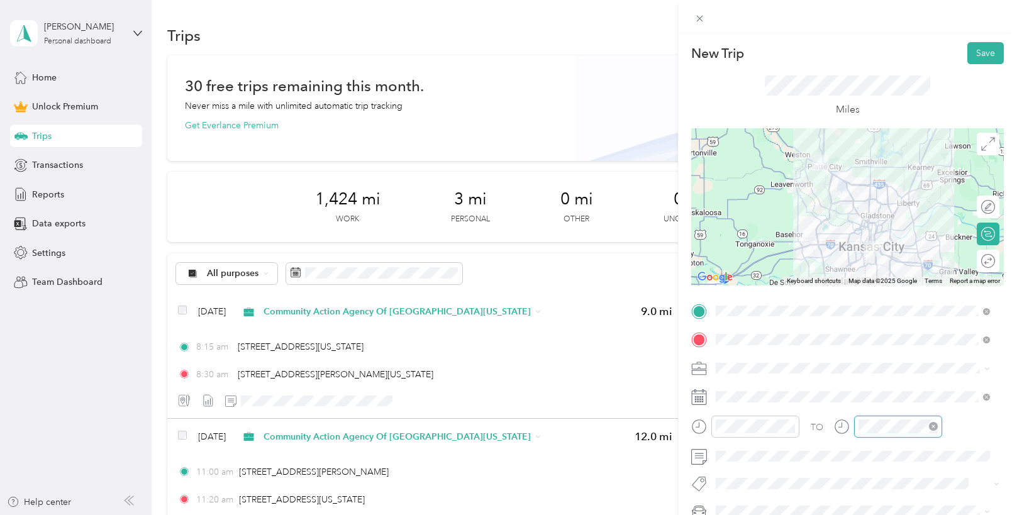
scroll to position [75, 0]
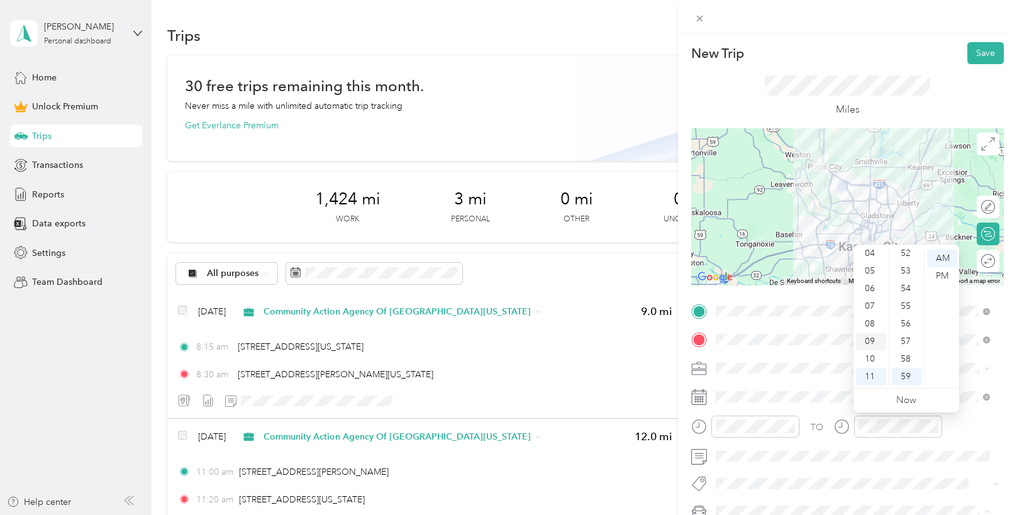
click at [869, 343] on div "09" at bounding box center [871, 342] width 30 height 18
click at [908, 304] on div "30" at bounding box center [906, 306] width 30 height 18
click at [904, 337] on div "45" at bounding box center [906, 334] width 30 height 18
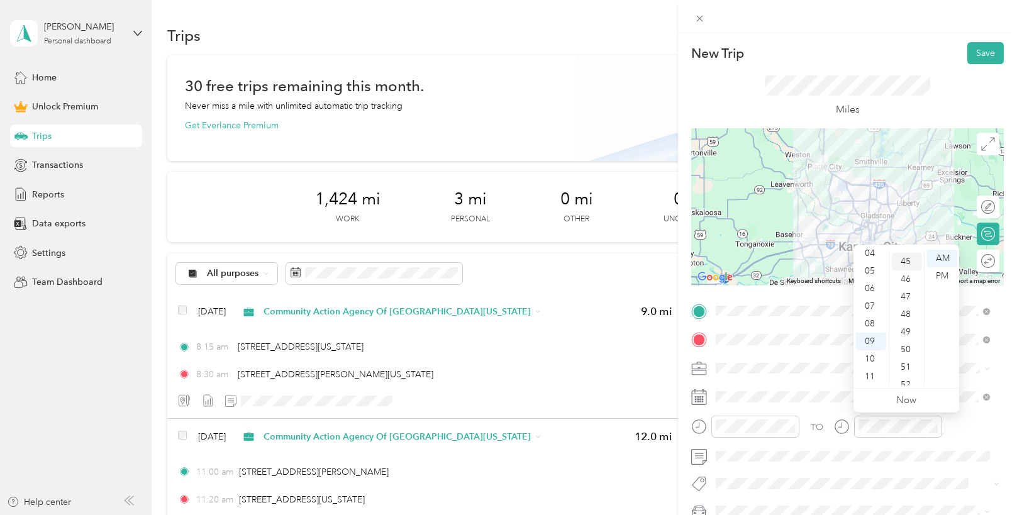
scroll to position [792, 0]
click at [961, 92] on div "Miles" at bounding box center [847, 96] width 312 height 64
click at [969, 56] on button "Save" at bounding box center [985, 53] width 36 height 22
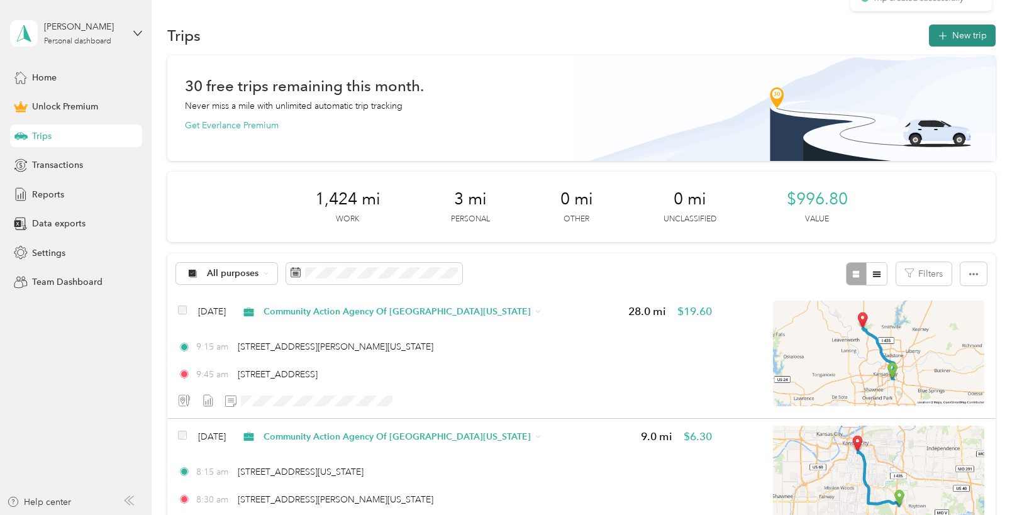
click at [954, 43] on button "New trip" at bounding box center [962, 36] width 67 height 22
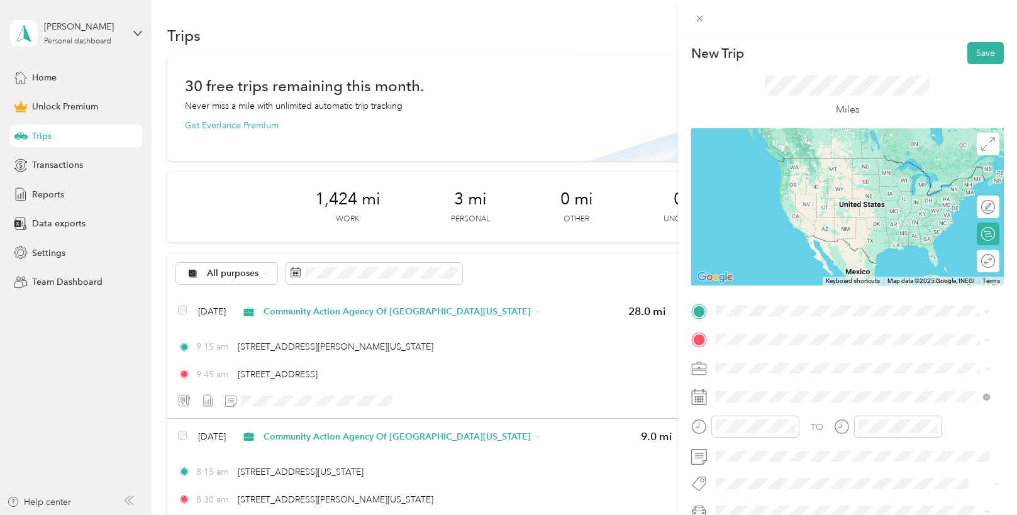
click at [775, 355] on span "[STREET_ADDRESS][US_STATE]" at bounding box center [802, 355] width 126 height 11
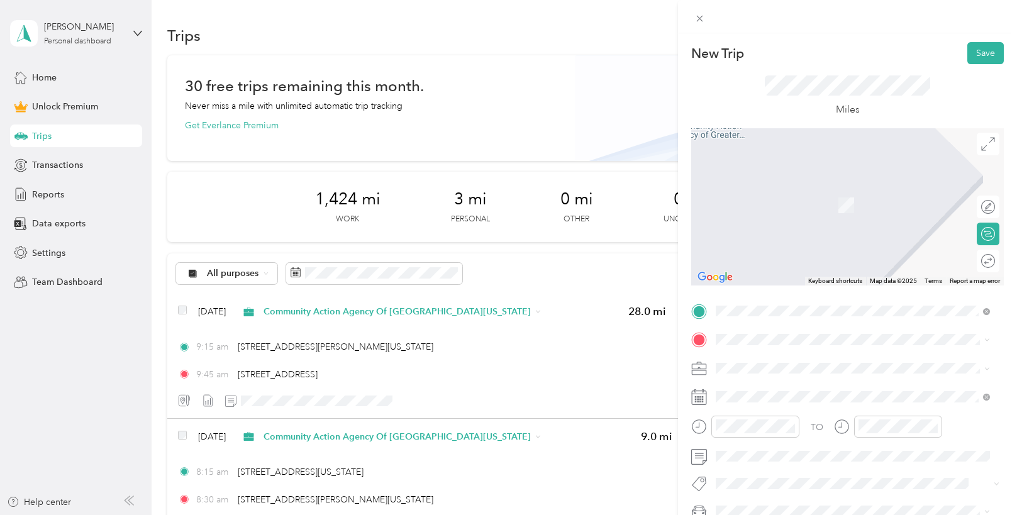
click at [832, 199] on li "[STREET_ADDRESS][US_STATE]" at bounding box center [852, 187] width 283 height 26
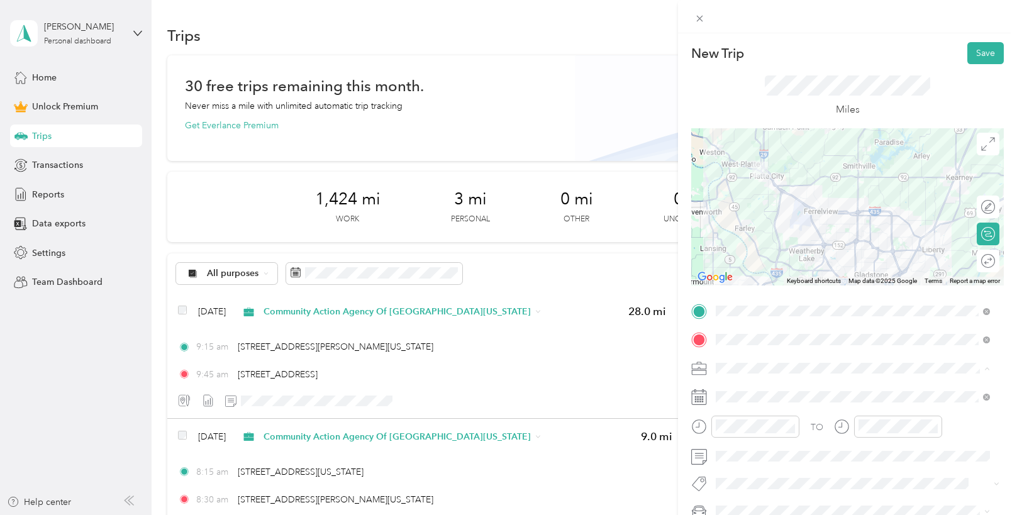
click at [769, 237] on div "Community Action Agency Of [GEOGRAPHIC_DATA][US_STATE]" at bounding box center [852, 235] width 265 height 13
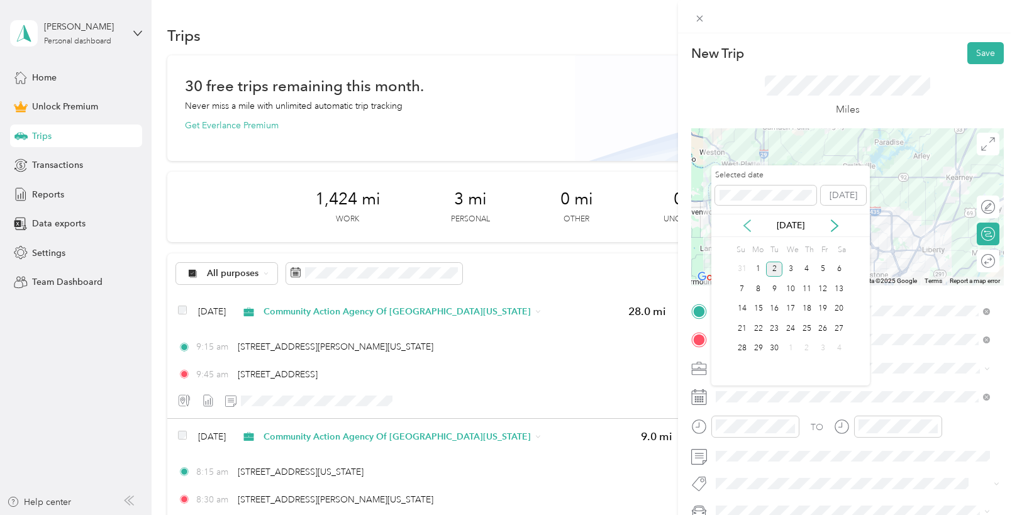
click at [742, 222] on icon at bounding box center [747, 225] width 13 height 13
click at [788, 321] on div "20" at bounding box center [790, 329] width 16 height 16
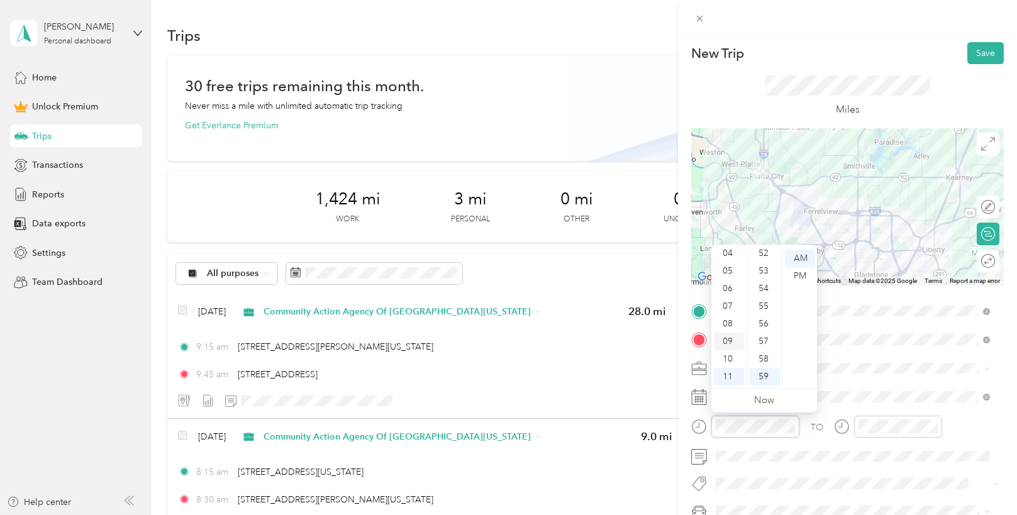
scroll to position [0, 0]
click at [723, 272] on div "01" at bounding box center [729, 276] width 30 height 18
click at [758, 252] on div "00" at bounding box center [764, 259] width 30 height 18
click at [791, 273] on div "PM" at bounding box center [800, 276] width 30 height 18
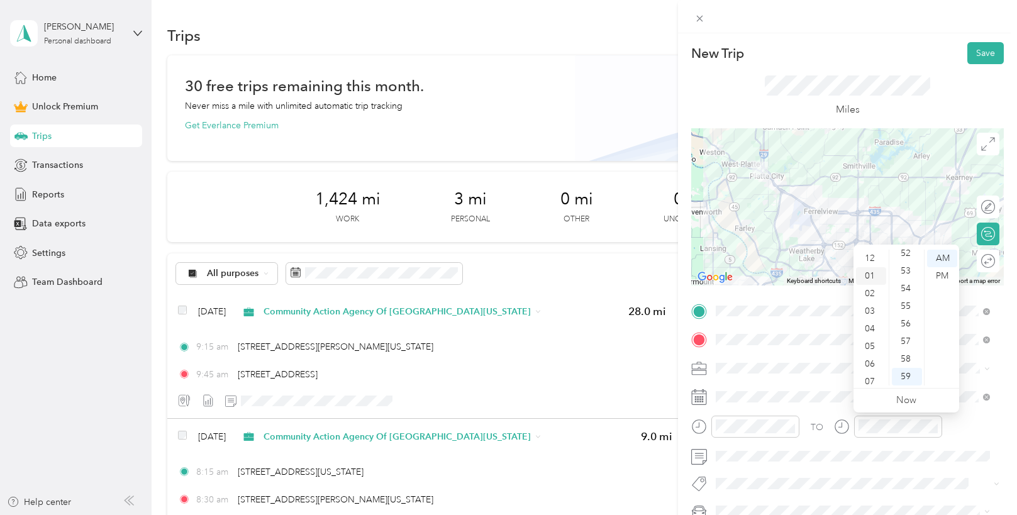
click at [876, 274] on div "01" at bounding box center [871, 276] width 30 height 18
click at [912, 306] on div "30" at bounding box center [906, 306] width 30 height 18
click at [936, 268] on div "PM" at bounding box center [942, 276] width 30 height 18
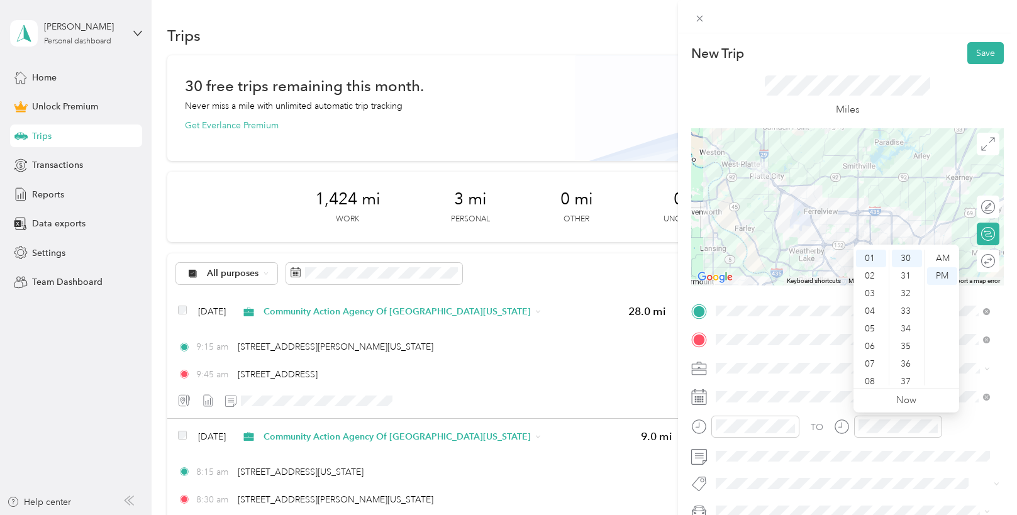
click at [996, 92] on form "New Trip Save This trip cannot be edited because it is either under review, app…" at bounding box center [847, 309] width 339 height 534
click at [973, 52] on button "Save" at bounding box center [985, 53] width 36 height 22
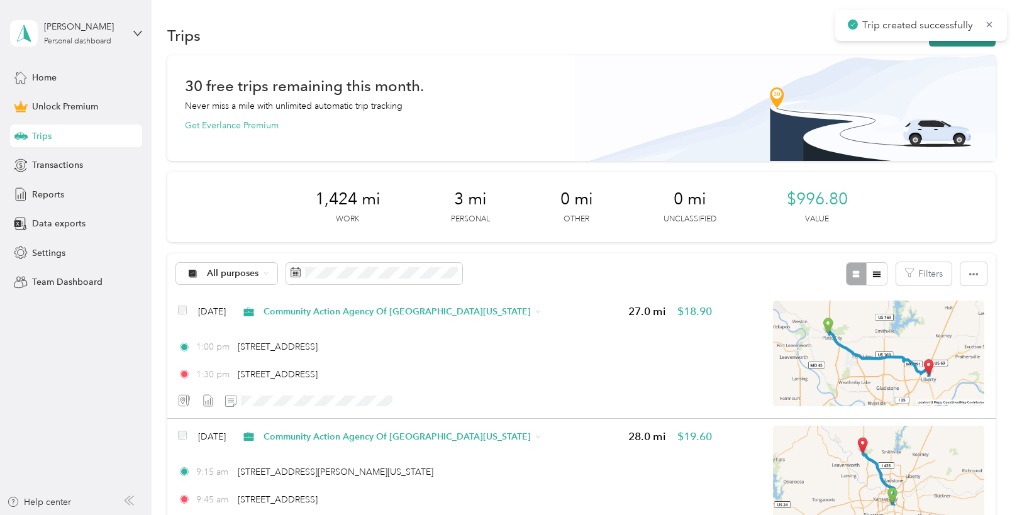
click at [968, 43] on button "New trip" at bounding box center [962, 36] width 67 height 22
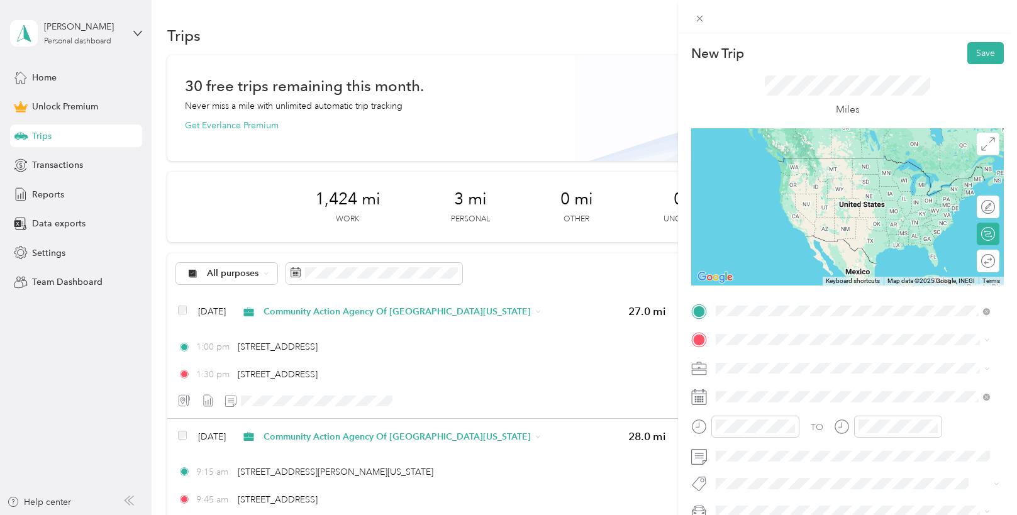
click at [775, 359] on span "[STREET_ADDRESS][US_STATE]" at bounding box center [802, 356] width 126 height 11
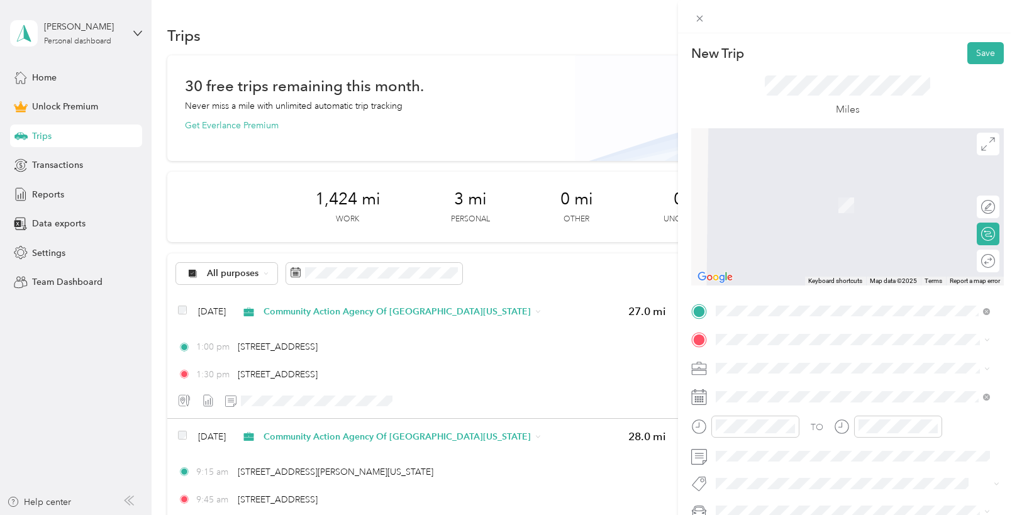
click at [810, 190] on span "[STREET_ADDRESS][US_STATE]" at bounding box center [802, 184] width 126 height 11
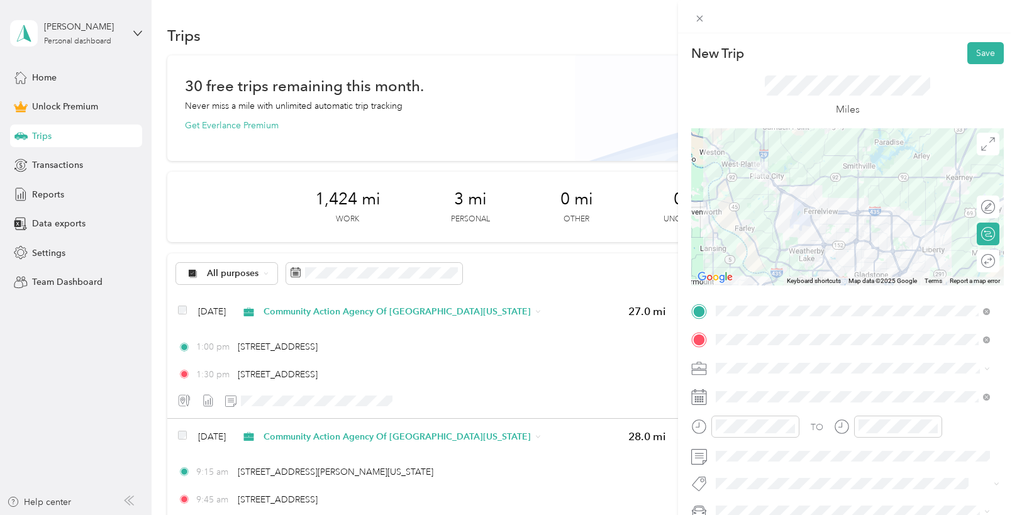
click at [795, 241] on li "Community Action Agency Of [GEOGRAPHIC_DATA][US_STATE]" at bounding box center [852, 235] width 283 height 22
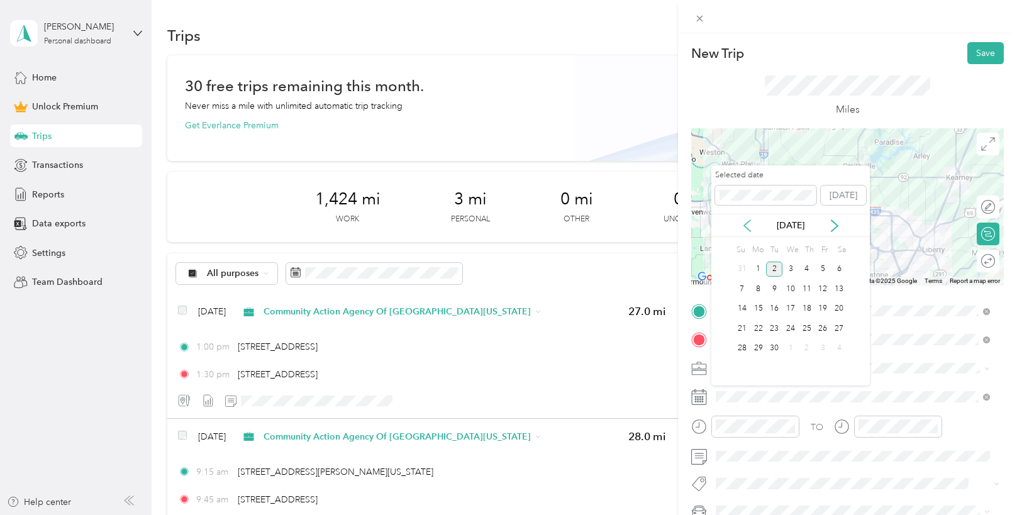
click at [744, 222] on icon at bounding box center [747, 225] width 13 height 13
click at [789, 330] on div "20" at bounding box center [790, 329] width 16 height 16
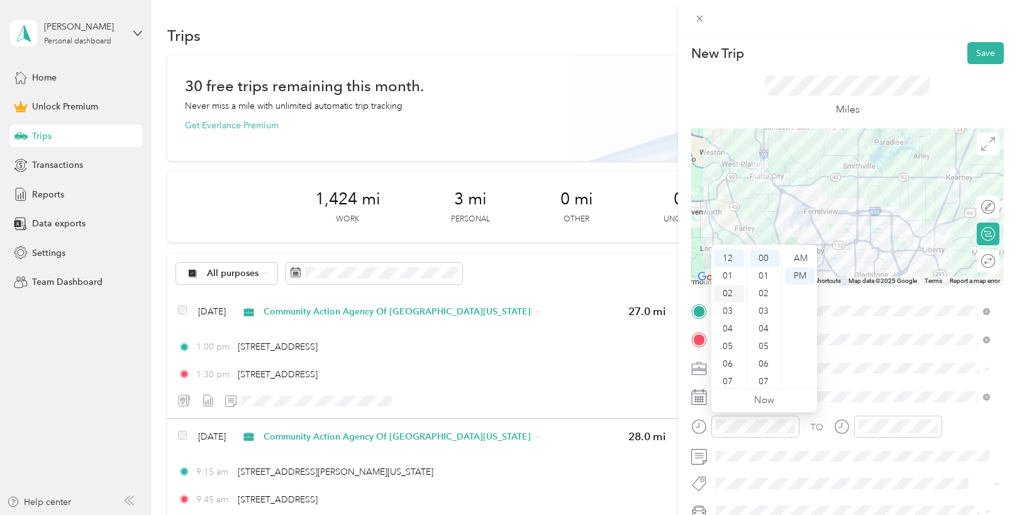
click at [730, 301] on div "02" at bounding box center [729, 294] width 30 height 18
click at [768, 348] on div "30" at bounding box center [764, 347] width 30 height 18
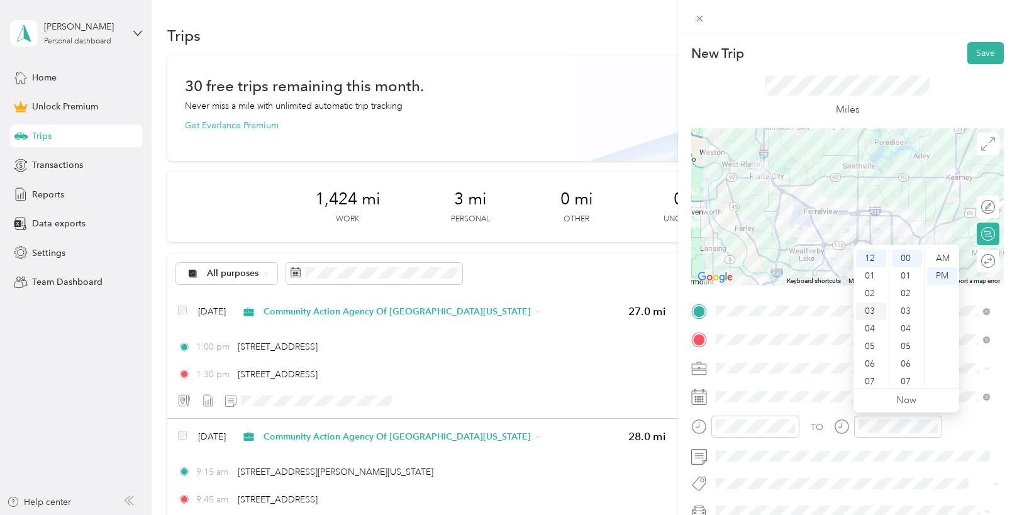
click at [868, 312] on div "03" at bounding box center [871, 311] width 30 height 18
click at [986, 85] on div "Miles" at bounding box center [847, 96] width 312 height 64
click at [967, 50] on button "Save" at bounding box center [985, 53] width 36 height 22
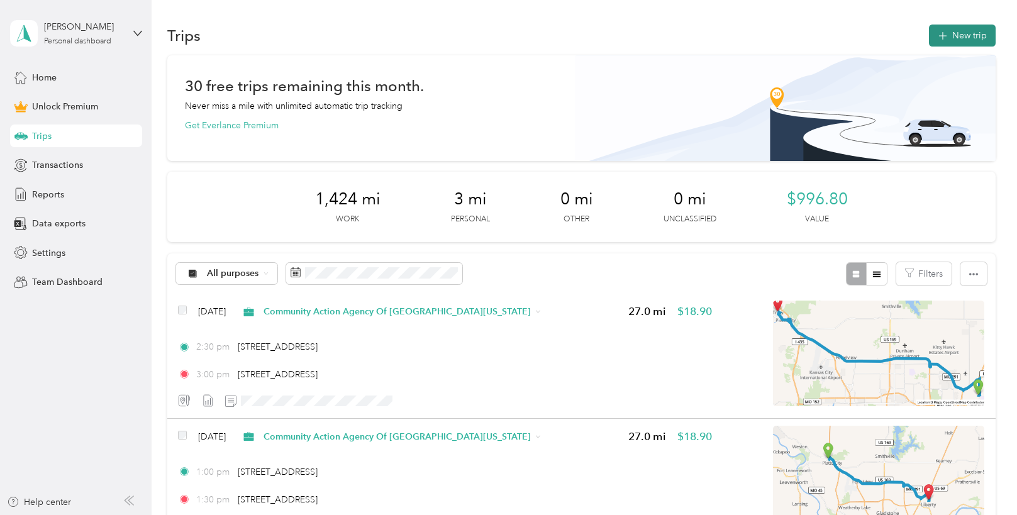
click at [973, 38] on button "New trip" at bounding box center [962, 36] width 67 height 22
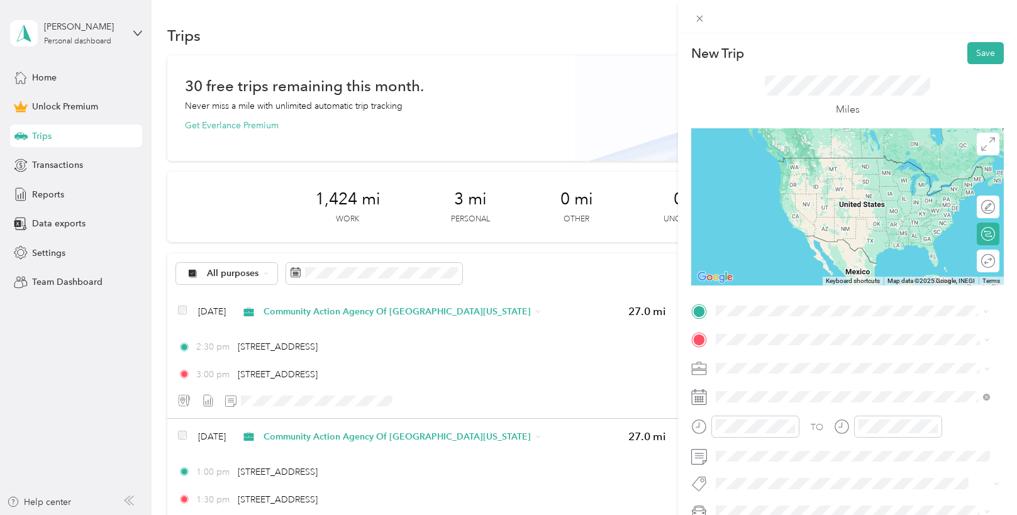
click at [786, 362] on span "[STREET_ADDRESS][US_STATE][US_STATE]" at bounding box center [825, 356] width 172 height 11
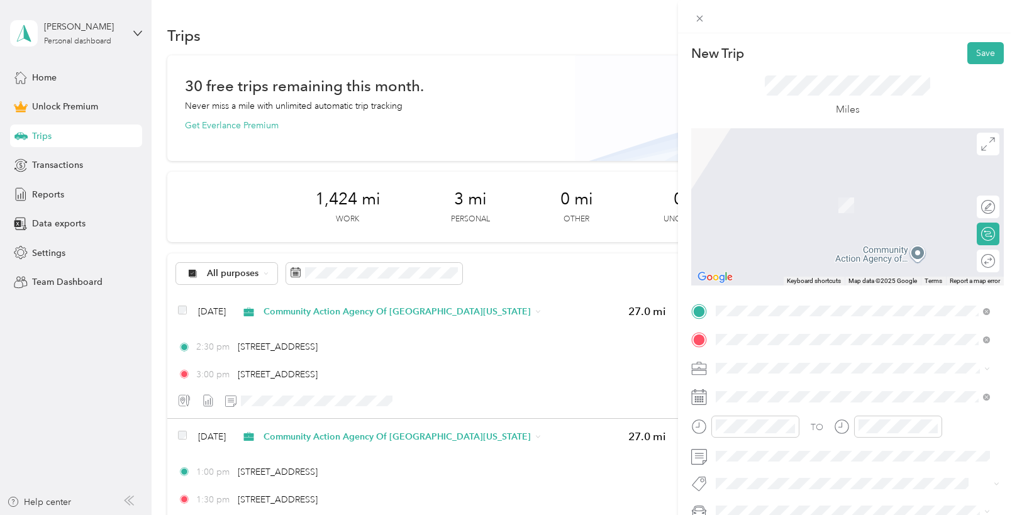
click at [833, 184] on span "[STREET_ADDRESS][US_STATE][US_STATE]" at bounding box center [825, 186] width 172 height 11
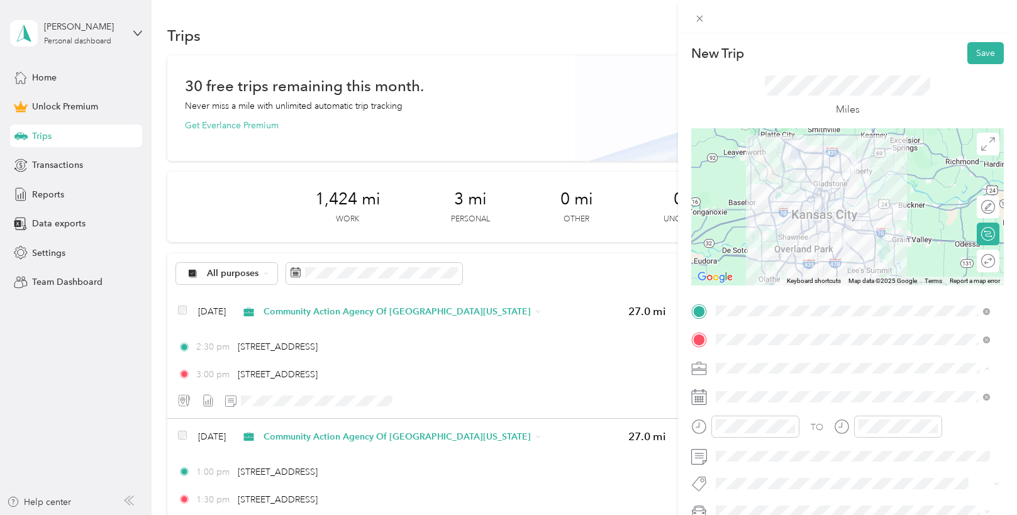
click at [784, 241] on ol "Work Personal Community Action Agency Of [GEOGRAPHIC_DATA][US_STATE] Other Char…" at bounding box center [852, 269] width 283 height 176
click at [817, 232] on span "Community Action Agency Of [GEOGRAPHIC_DATA][US_STATE]" at bounding box center [849, 236] width 259 height 11
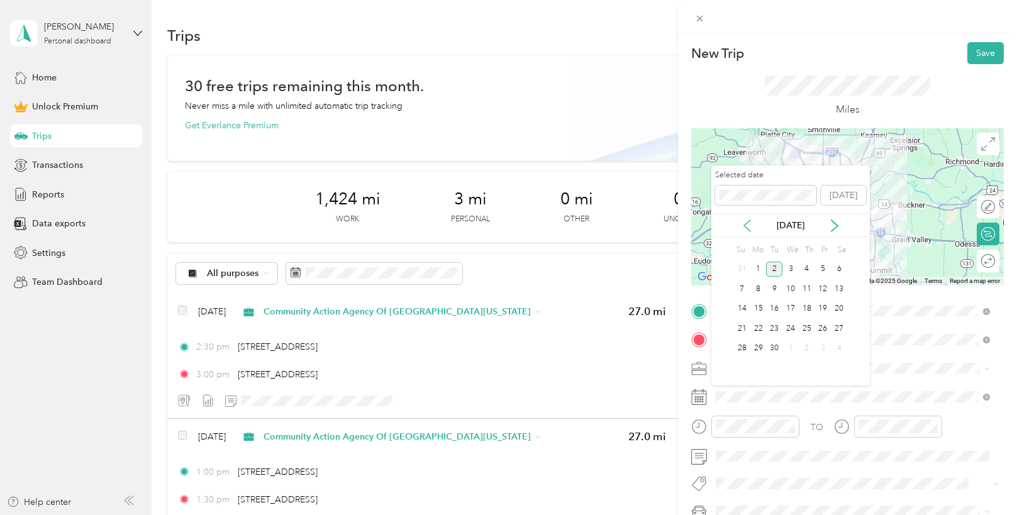
click at [742, 221] on icon at bounding box center [747, 225] width 13 height 13
click at [777, 343] on div "26" at bounding box center [774, 349] width 16 height 16
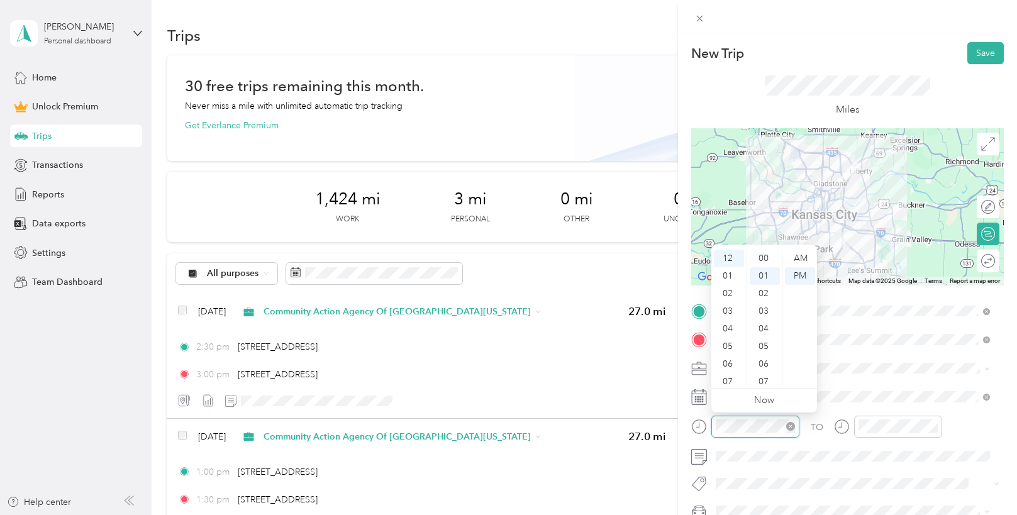
scroll to position [18, 0]
click at [732, 272] on div "01" at bounding box center [729, 276] width 30 height 18
click at [759, 257] on div "00" at bounding box center [764, 259] width 30 height 18
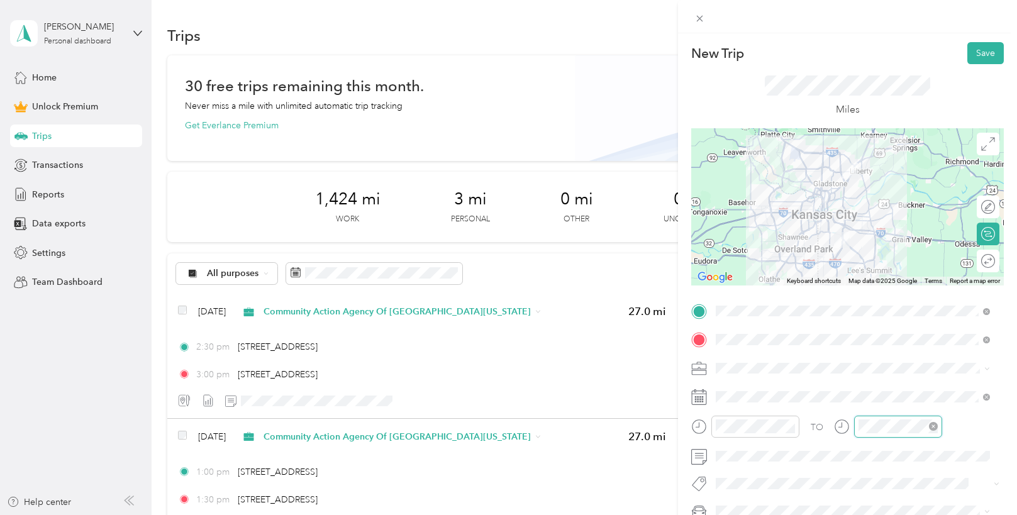
scroll to position [18, 0]
click at [876, 279] on div "01" at bounding box center [871, 276] width 30 height 18
click at [903, 342] on div "20" at bounding box center [906, 342] width 30 height 18
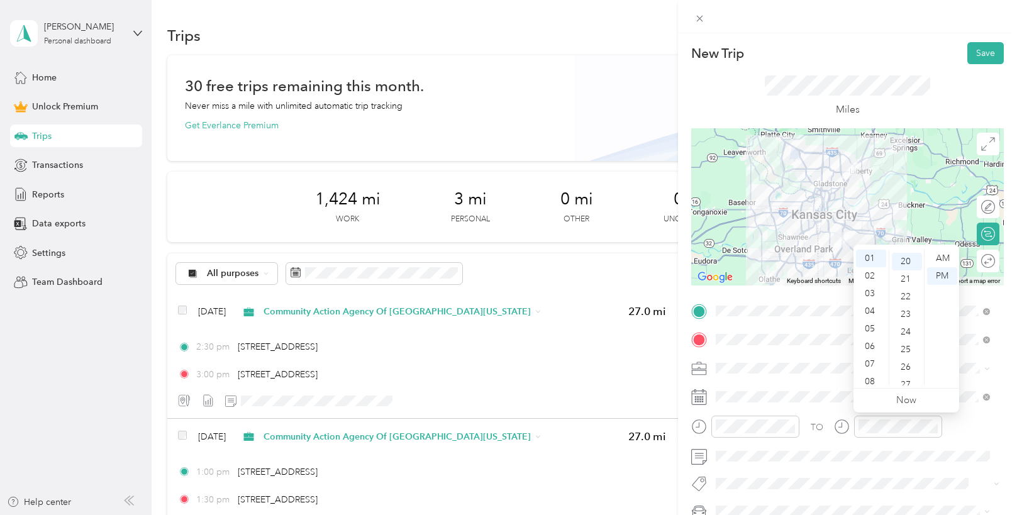
scroll to position [352, 0]
click at [991, 428] on div "TO" at bounding box center [847, 431] width 312 height 31
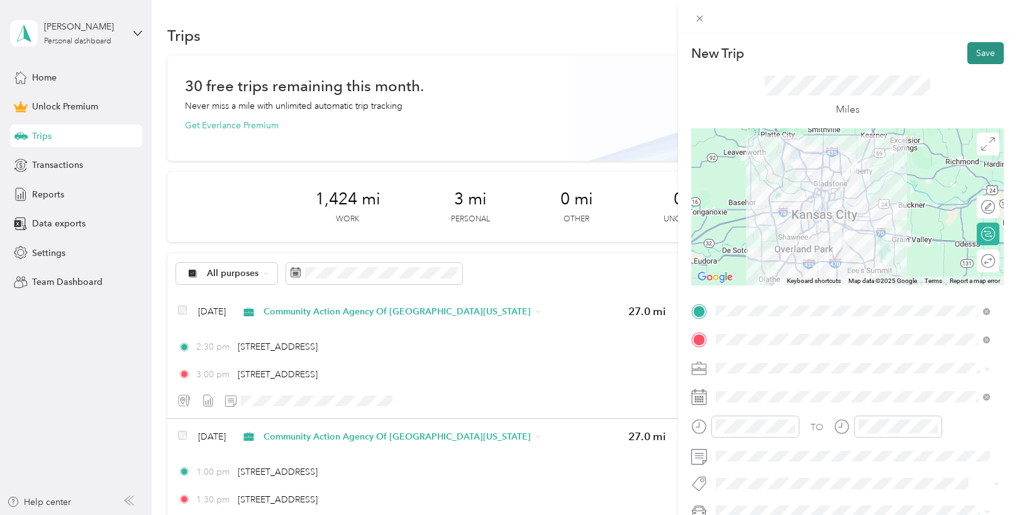
click at [968, 58] on button "Save" at bounding box center [985, 53] width 36 height 22
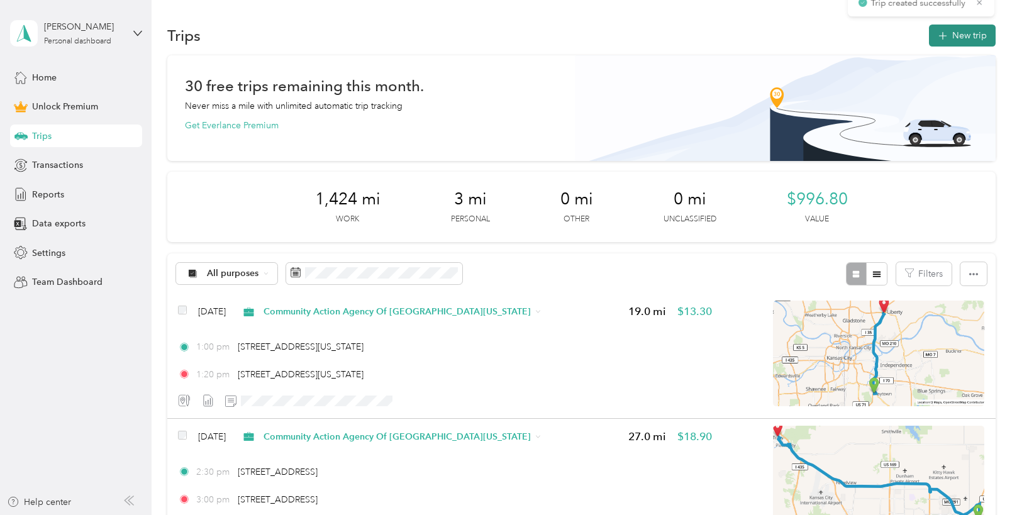
click at [964, 45] on button "New trip" at bounding box center [962, 36] width 67 height 22
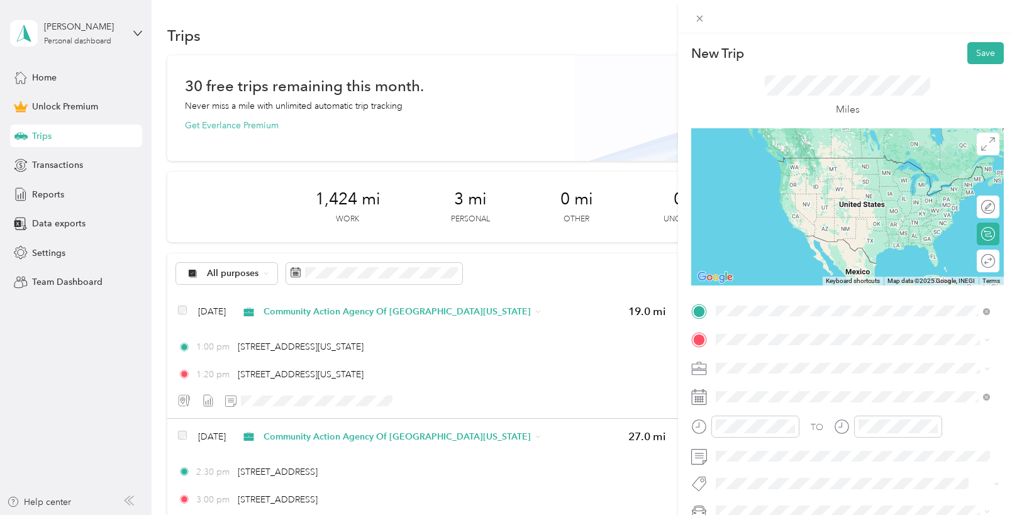
click at [771, 354] on span "[STREET_ADDRESS][US_STATE][US_STATE]" at bounding box center [825, 356] width 172 height 11
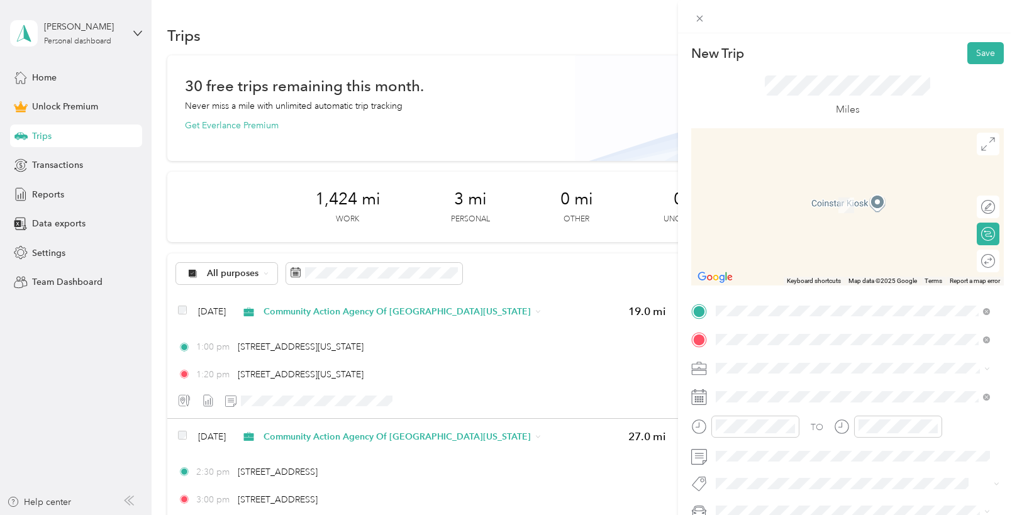
click at [820, 196] on div "[STREET_ADDRESS][US_STATE]" at bounding box center [852, 187] width 265 height 17
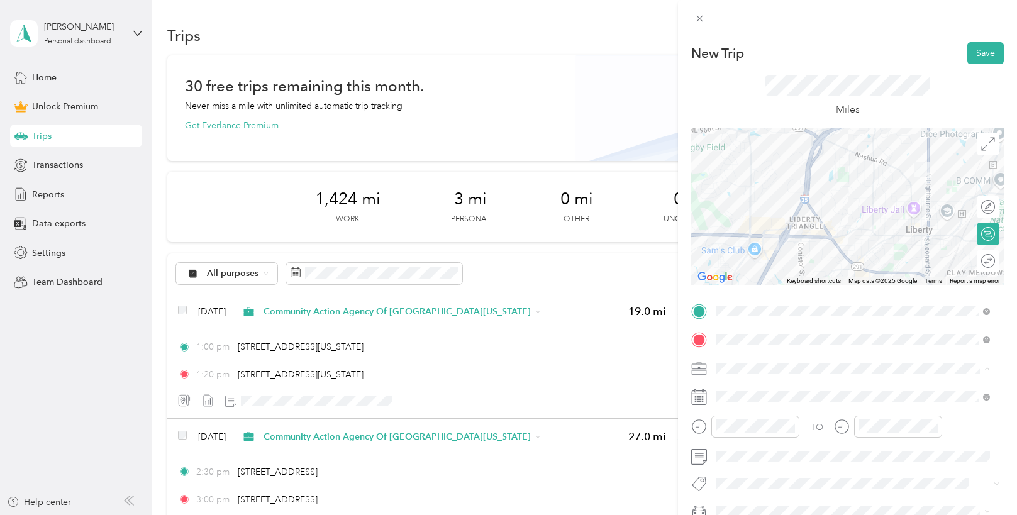
click at [802, 240] on li "Community Action Agency Of [GEOGRAPHIC_DATA][US_STATE]" at bounding box center [852, 236] width 283 height 22
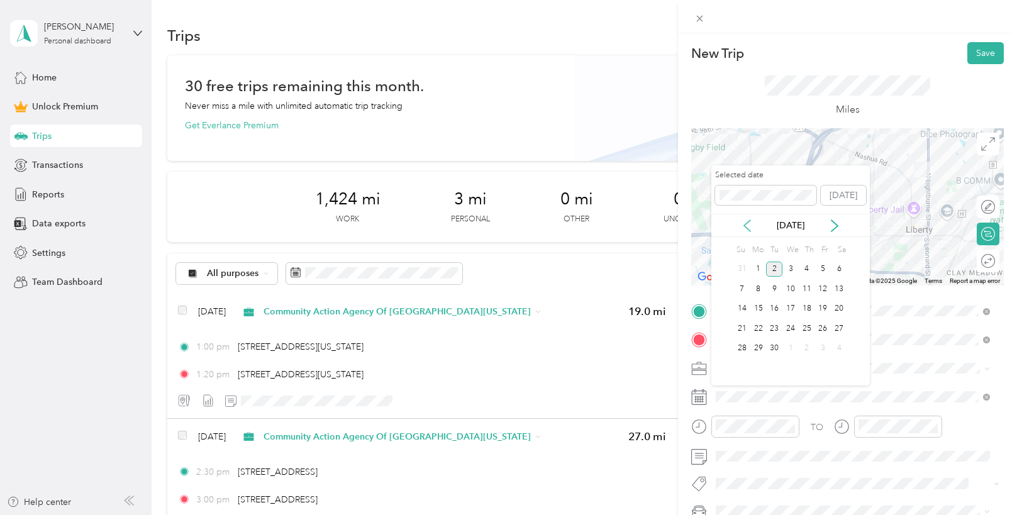
click at [753, 224] on icon at bounding box center [747, 225] width 13 height 13
click at [775, 346] on div "26" at bounding box center [774, 349] width 16 height 16
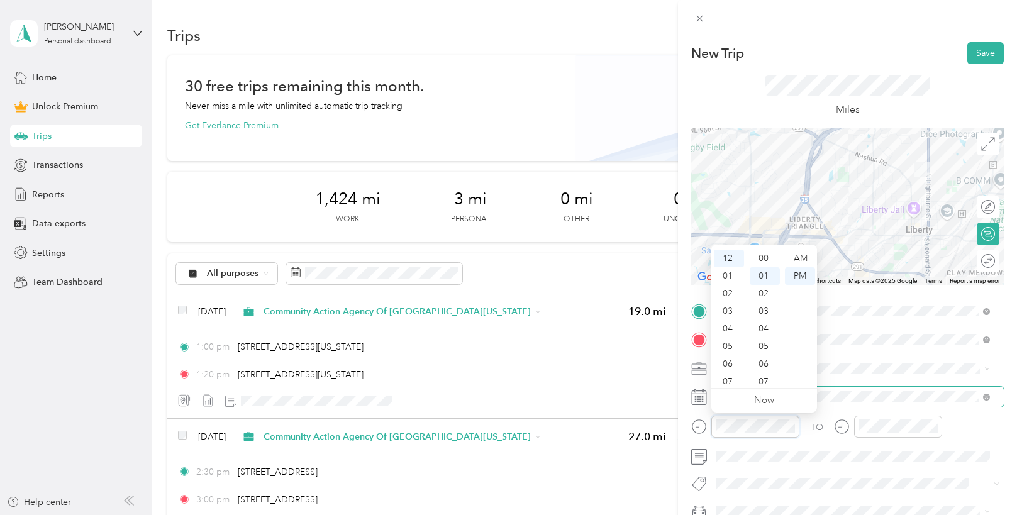
scroll to position [18, 0]
click at [734, 275] on div "01" at bounding box center [729, 276] width 30 height 18
click at [765, 341] on div "20" at bounding box center [764, 342] width 30 height 18
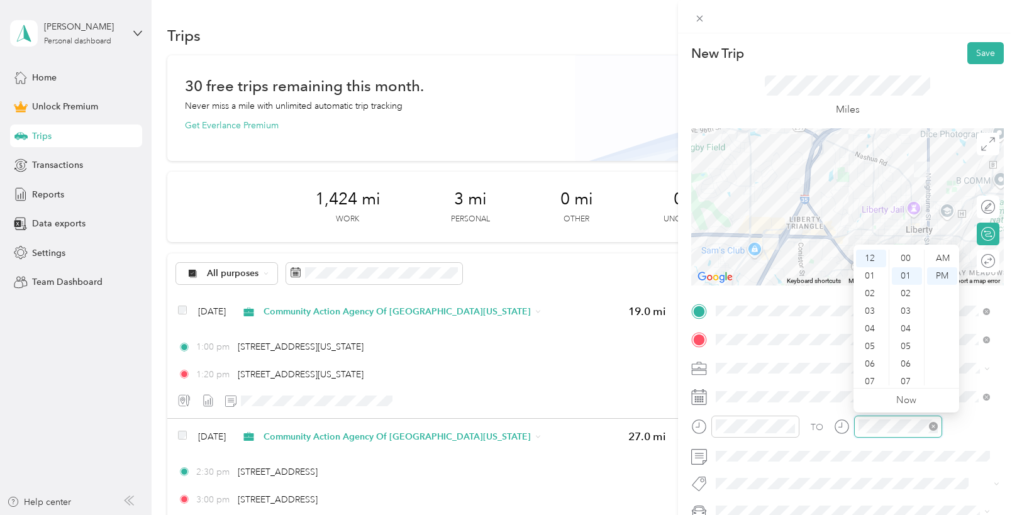
scroll to position [18, 0]
click at [873, 272] on div "01" at bounding box center [871, 276] width 30 height 18
click at [910, 328] on div "30" at bounding box center [906, 329] width 30 height 18
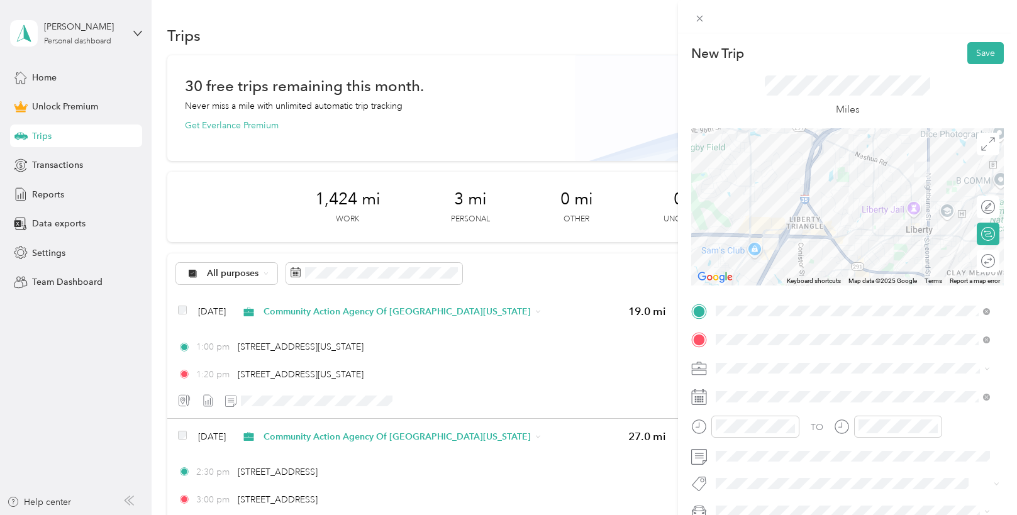
drag, startPoint x: 986, startPoint y: 83, endPoint x: 982, endPoint y: 58, distance: 24.8
click at [986, 80] on div "Miles" at bounding box center [847, 96] width 312 height 64
click at [982, 57] on button "Save" at bounding box center [985, 53] width 36 height 22
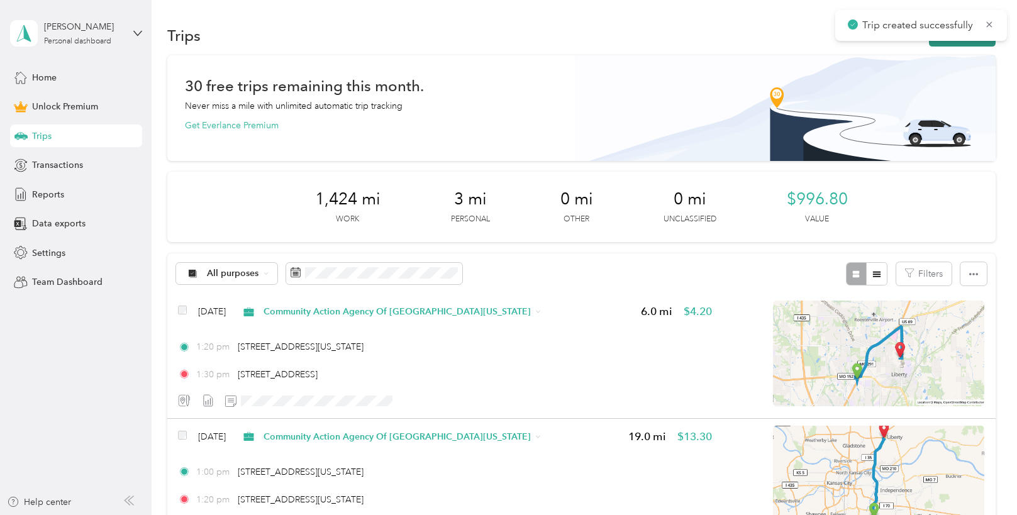
click at [977, 43] on button "New trip" at bounding box center [962, 36] width 67 height 22
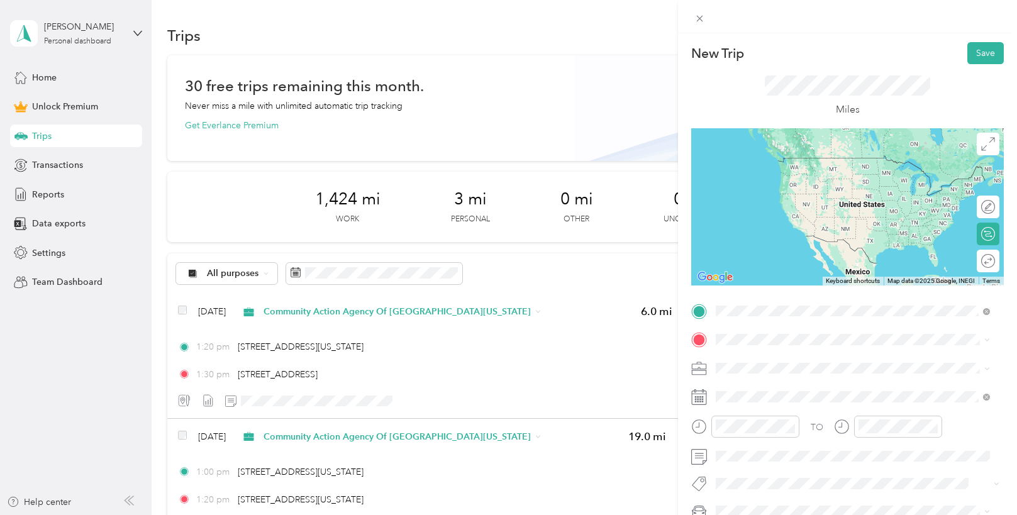
click at [781, 362] on span "[STREET_ADDRESS][US_STATE]" at bounding box center [802, 356] width 126 height 11
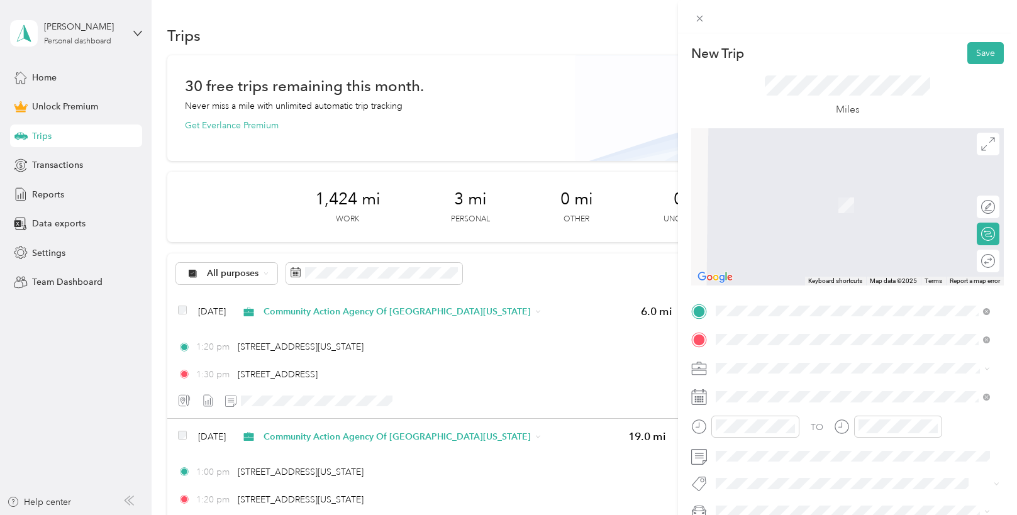
click at [795, 192] on span "[STREET_ADDRESS][US_STATE][US_STATE]" at bounding box center [825, 186] width 172 height 11
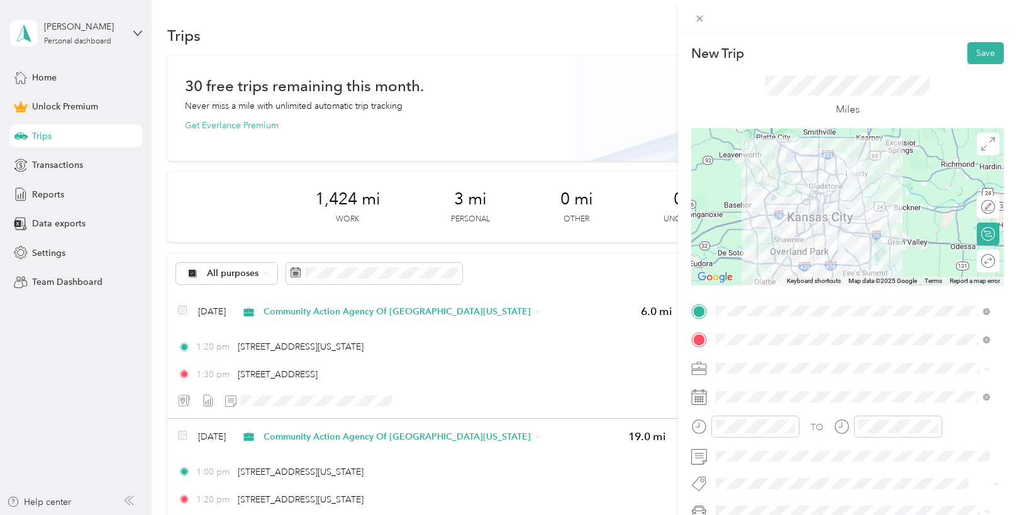
click at [804, 238] on span "Community Action Agency Of [GEOGRAPHIC_DATA][US_STATE]" at bounding box center [849, 236] width 259 height 11
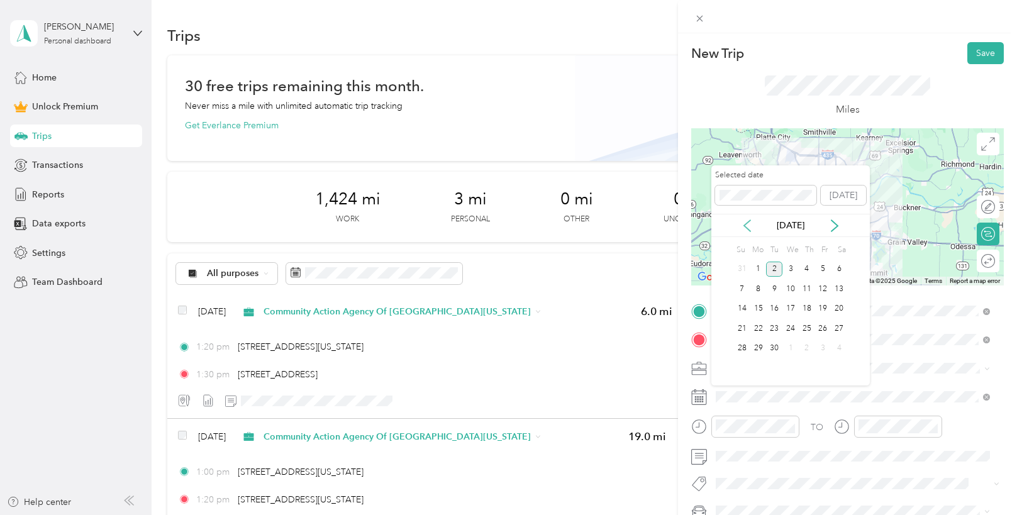
click at [744, 226] on icon at bounding box center [747, 225] width 6 height 11
click at [773, 342] on div "26" at bounding box center [774, 349] width 16 height 16
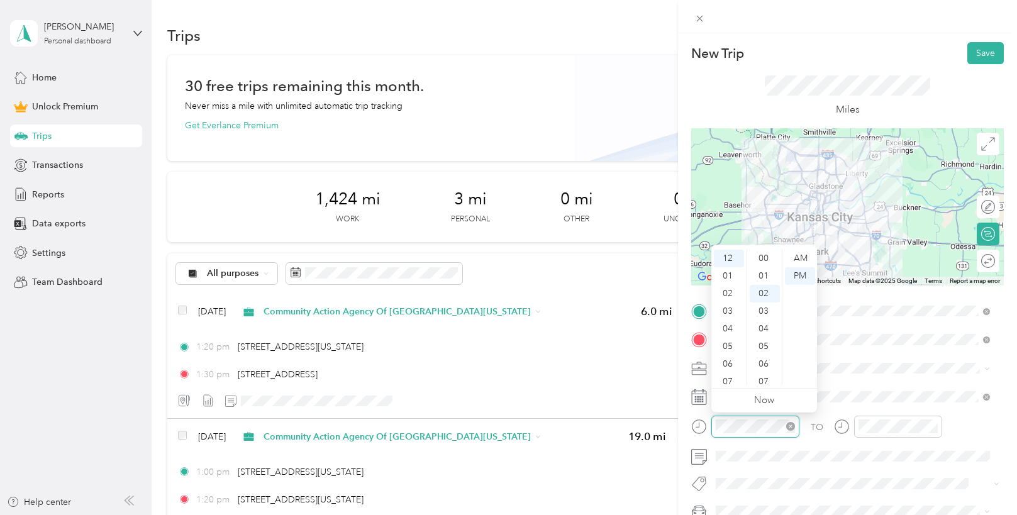
scroll to position [35, 0]
click at [731, 311] on div "03" at bounding box center [729, 311] width 30 height 18
click at [765, 325] on div "20" at bounding box center [764, 324] width 30 height 18
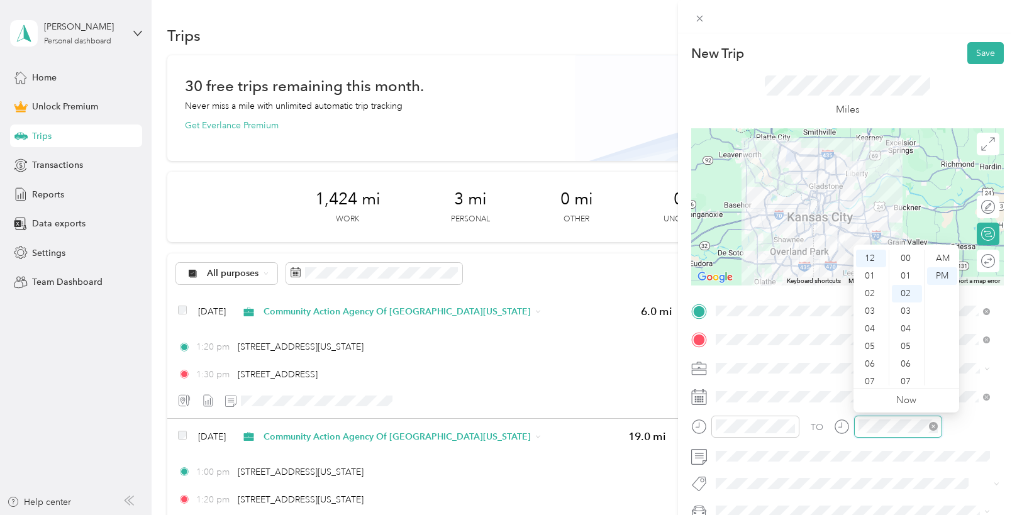
scroll to position [35, 0]
click at [870, 309] on div "03" at bounding box center [871, 311] width 30 height 18
click at [912, 299] on div "40" at bounding box center [906, 299] width 30 height 18
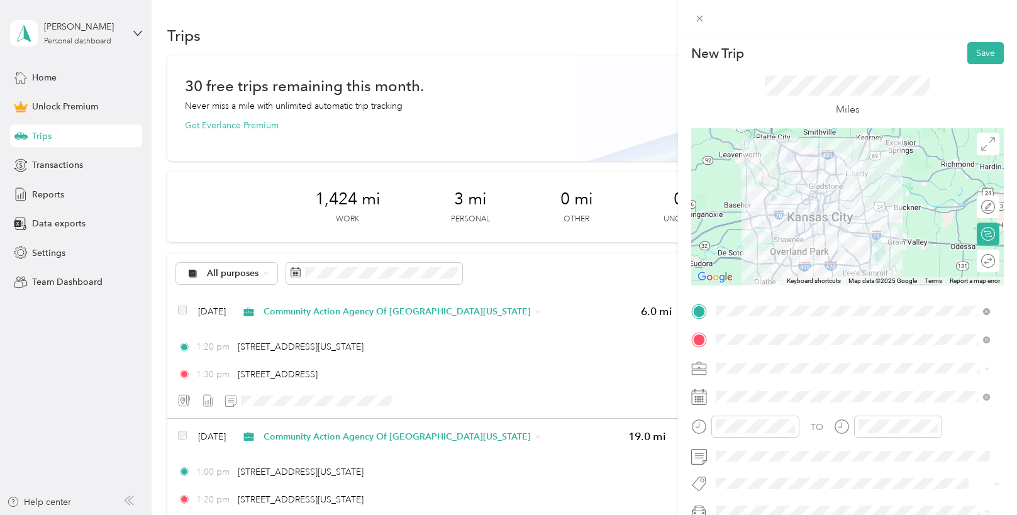
click at [970, 79] on div "Miles" at bounding box center [847, 96] width 312 height 64
click at [943, 94] on div "Miles" at bounding box center [847, 96] width 312 height 64
click at [968, 53] on button "Save" at bounding box center [985, 53] width 36 height 22
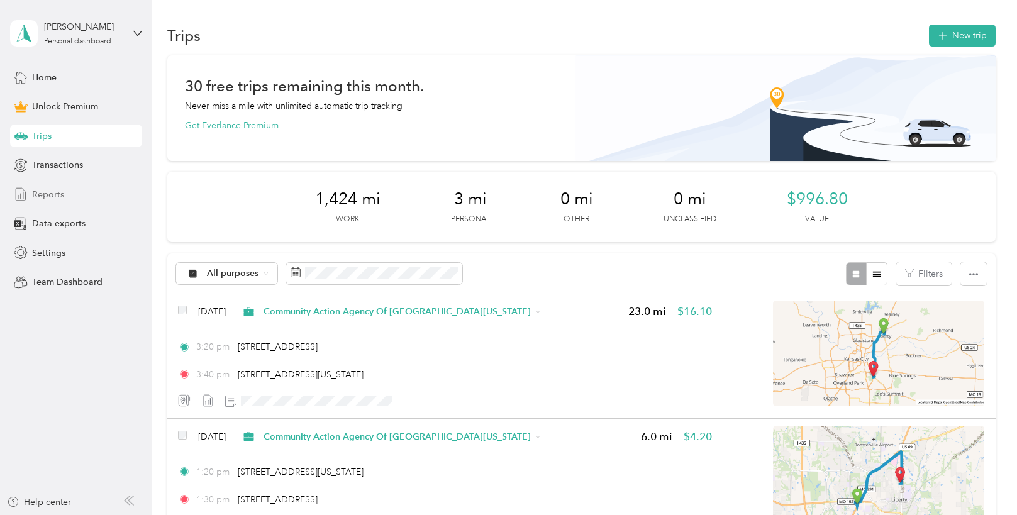
click at [67, 197] on div "Reports" at bounding box center [76, 194] width 132 height 23
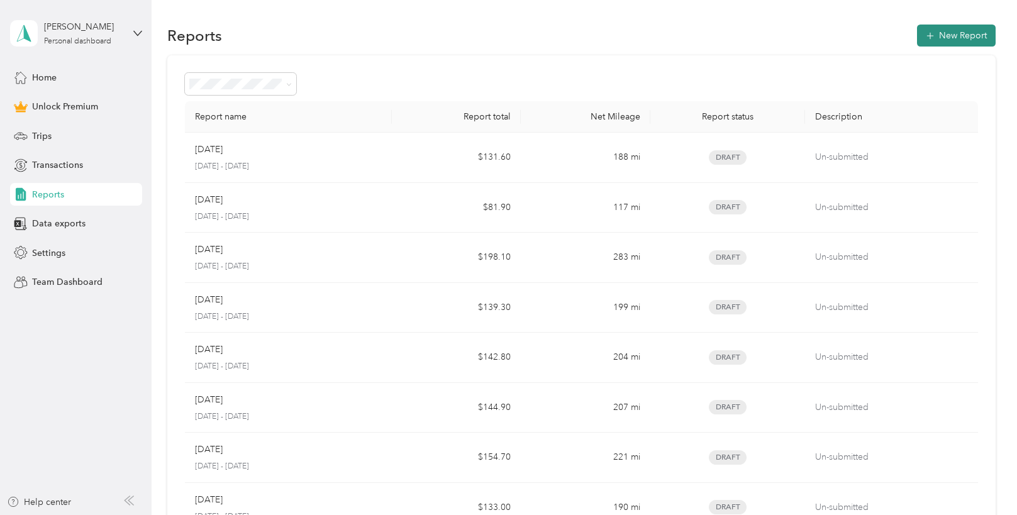
click at [936, 41] on button "New Report" at bounding box center [956, 36] width 79 height 22
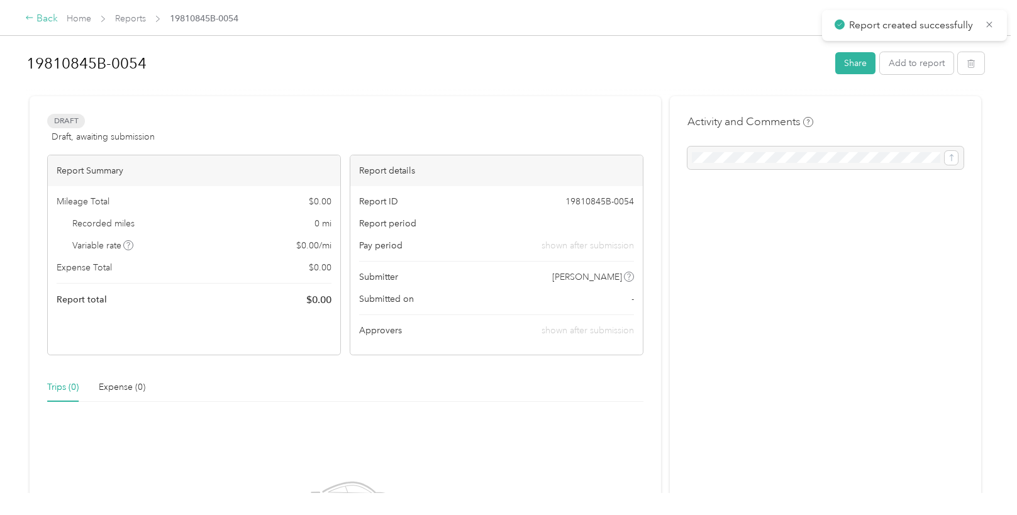
click at [53, 17] on div "Back" at bounding box center [41, 18] width 33 height 15
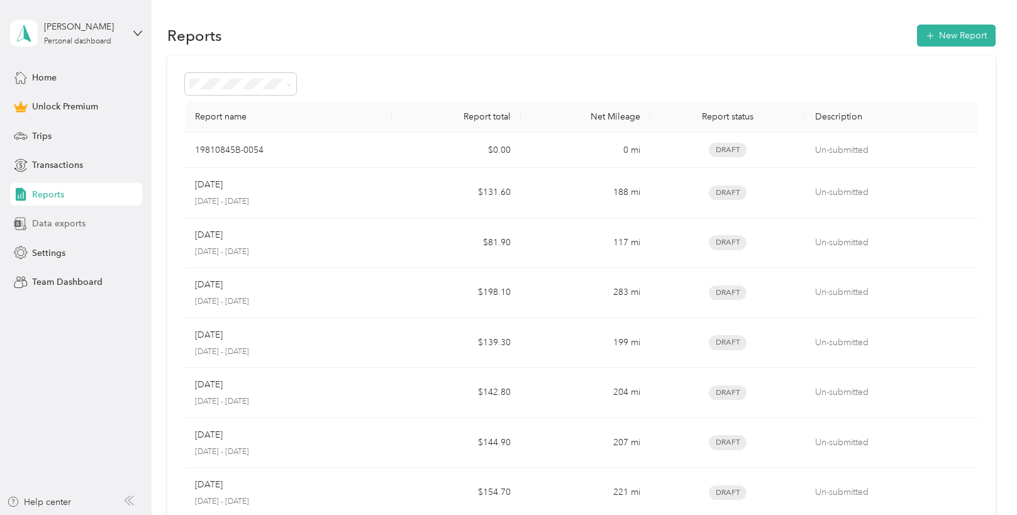
click at [72, 219] on span "Data exports" at bounding box center [58, 223] width 53 height 13
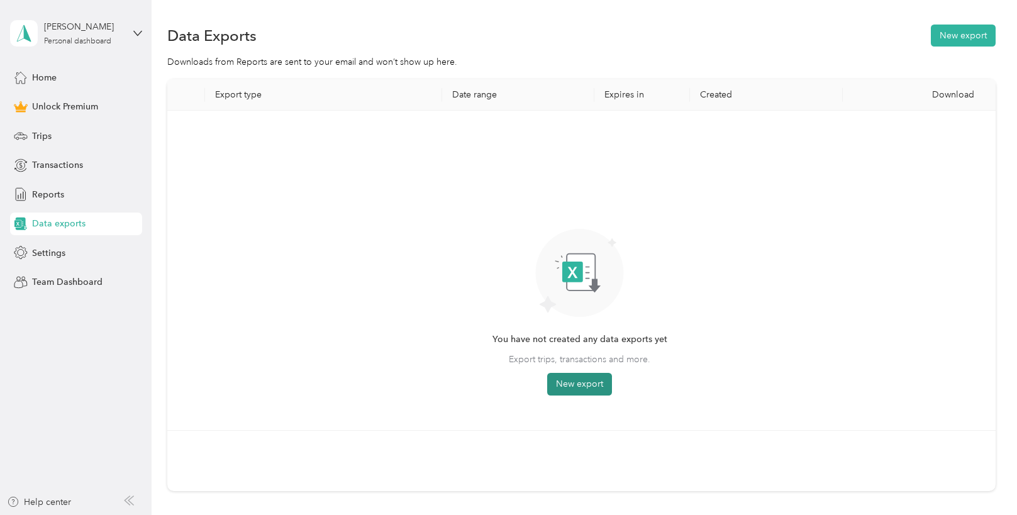
click at [595, 385] on button "New export" at bounding box center [579, 384] width 65 height 23
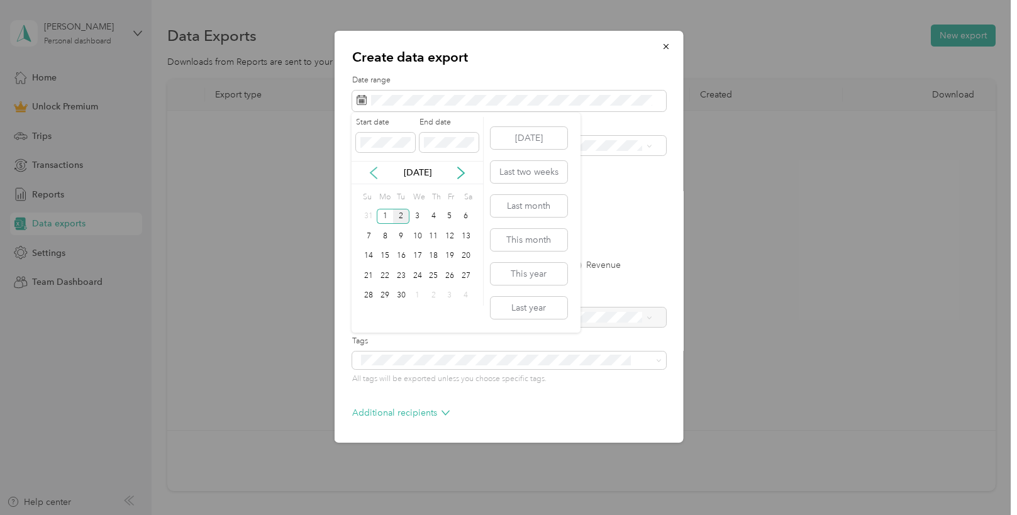
click at [368, 169] on icon at bounding box center [373, 173] width 13 height 13
click at [448, 217] on div "1" at bounding box center [449, 217] width 16 height 16
click at [374, 317] on div "31" at bounding box center [369, 315] width 16 height 16
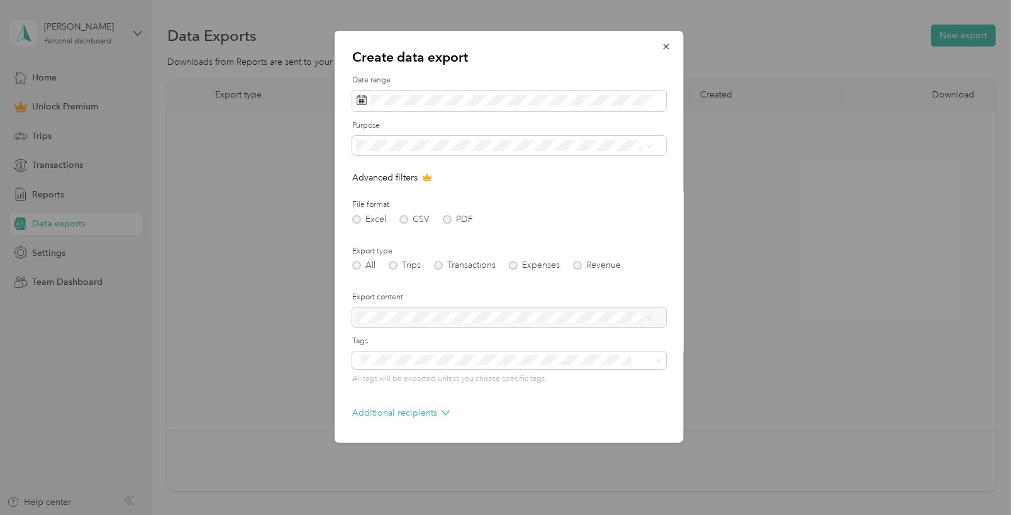
scroll to position [45, 0]
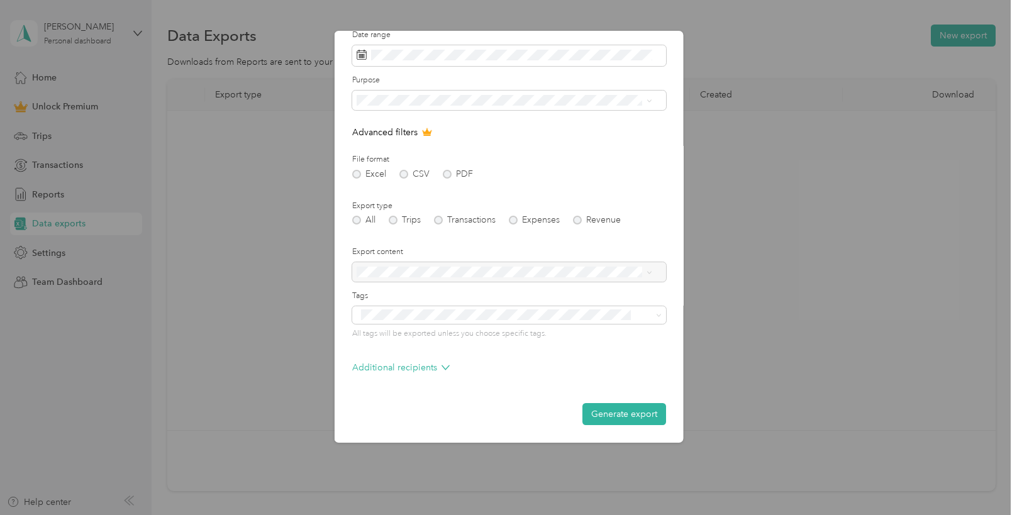
click at [428, 192] on li "Community Action Agency Of [GEOGRAPHIC_DATA][US_STATE]" at bounding box center [503, 183] width 304 height 22
click at [601, 415] on button "Generate export" at bounding box center [624, 414] width 84 height 22
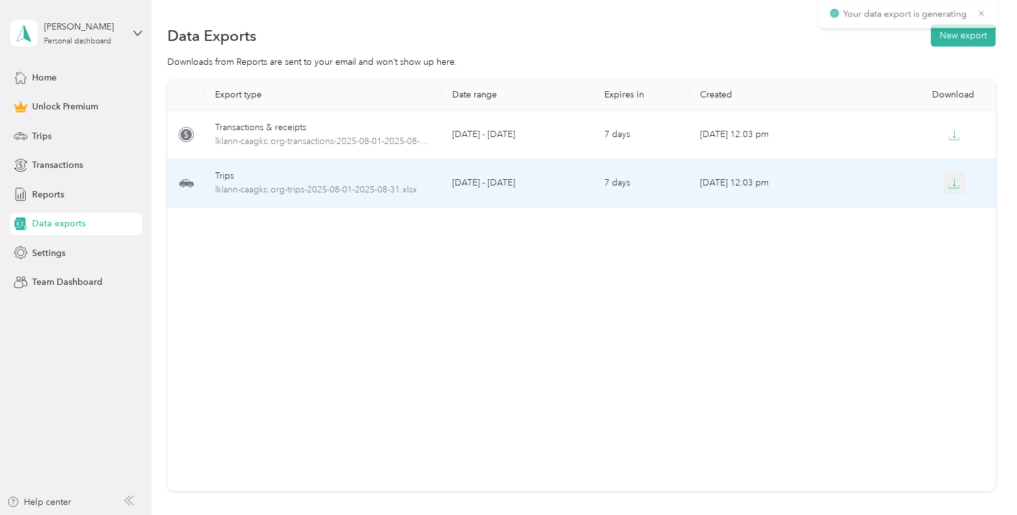
click at [948, 182] on icon "button" at bounding box center [953, 183] width 11 height 11
